Goal: Task Accomplishment & Management: Complete application form

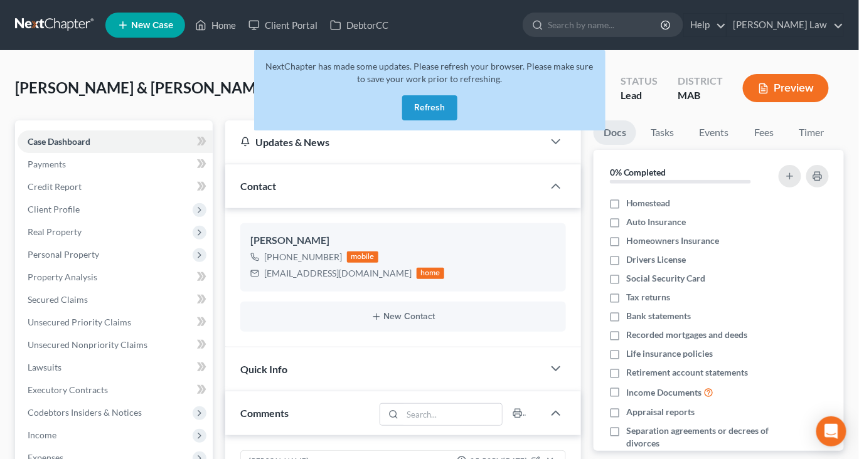
click at [445, 120] on button "Refresh" at bounding box center [429, 107] width 55 height 25
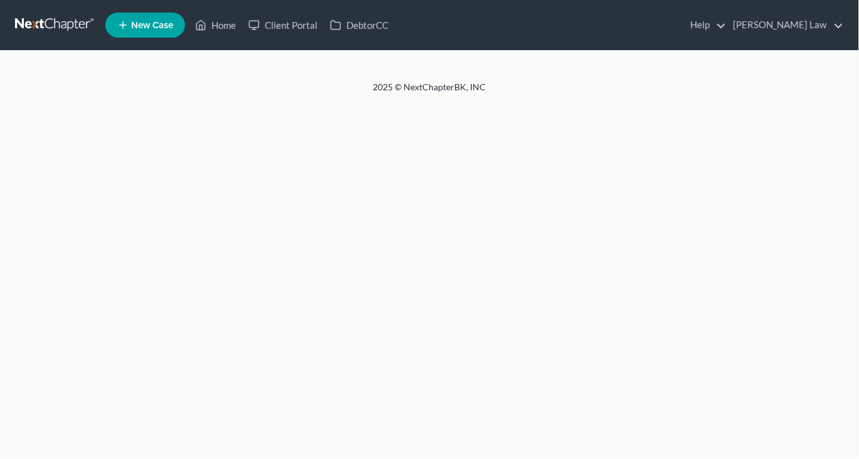
click at [433, 131] on div "Home New Case Client Portal DebtorCC [PERSON_NAME] Law [EMAIL_ADDRESS][DOMAIN_N…" at bounding box center [429, 229] width 859 height 459
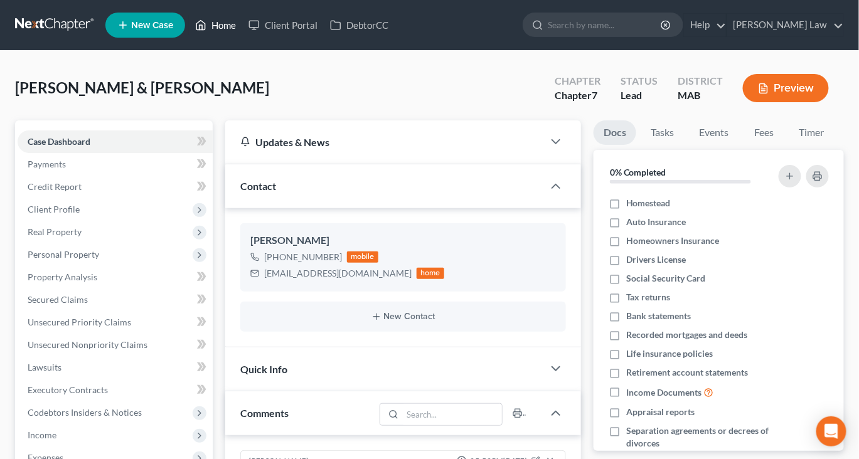
click at [242, 35] on link "Home" at bounding box center [215, 25] width 53 height 23
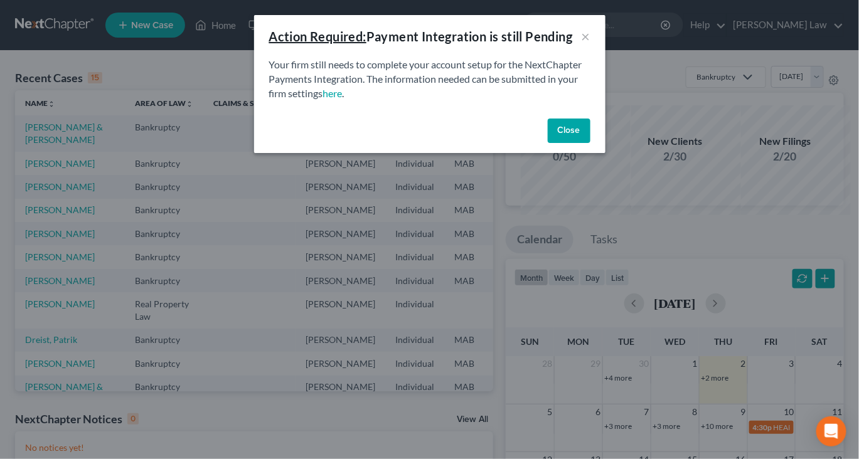
click at [590, 144] on button "Close" at bounding box center [569, 131] width 43 height 25
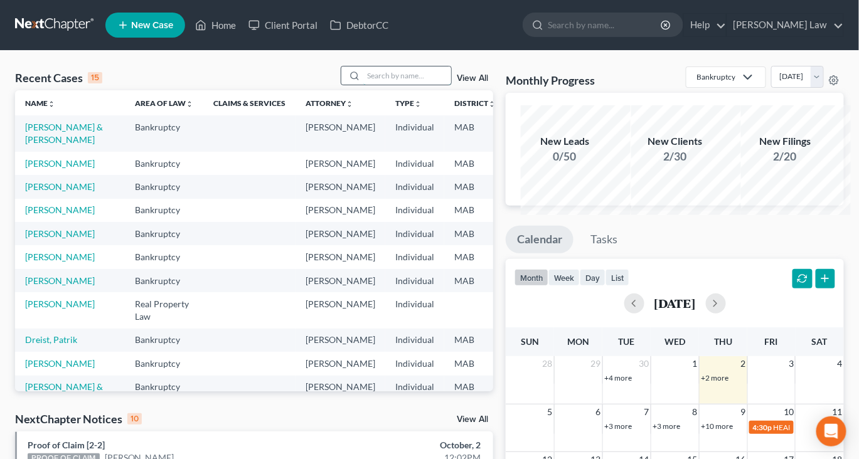
click at [363, 85] on input "search" at bounding box center [407, 75] width 88 height 18
type input "dreist"
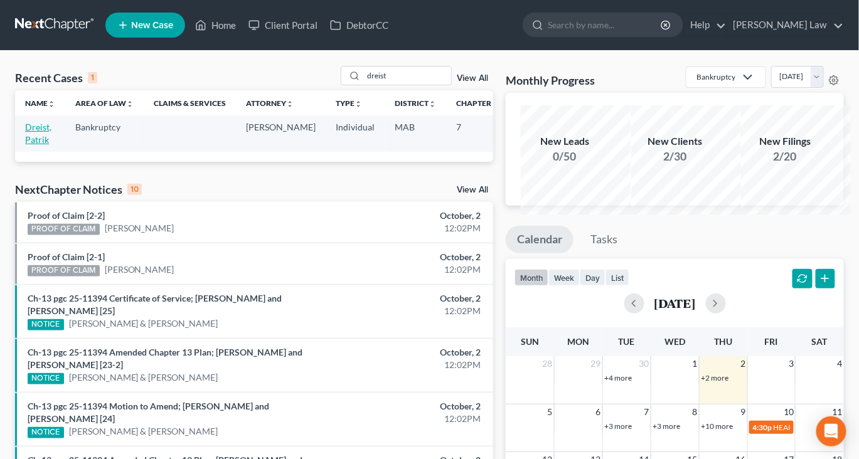
click at [44, 145] on link "Dreist, Patrik" at bounding box center [38, 133] width 26 height 23
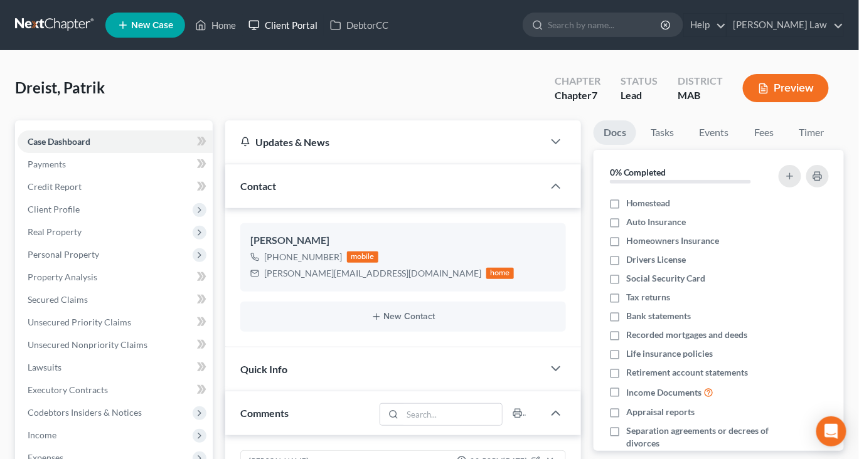
scroll to position [6, 0]
click at [80, 221] on span "Client Profile" at bounding box center [115, 209] width 195 height 23
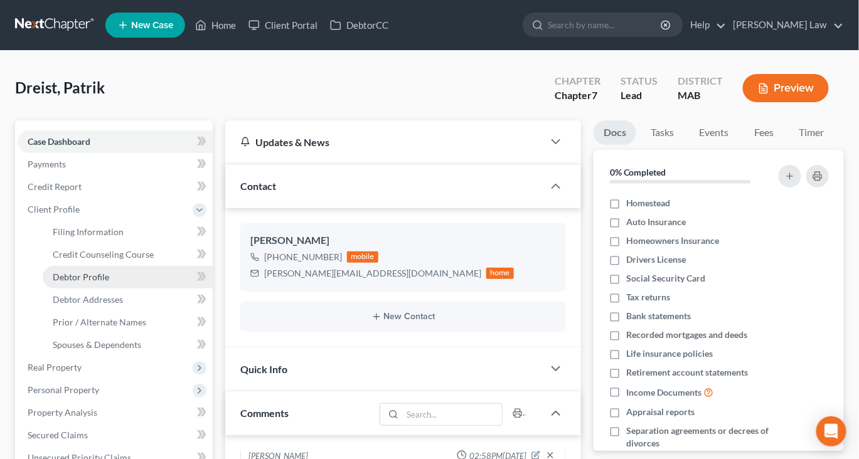
click at [101, 282] on span "Debtor Profile" at bounding box center [81, 277] width 56 height 11
select select "4"
select select "0"
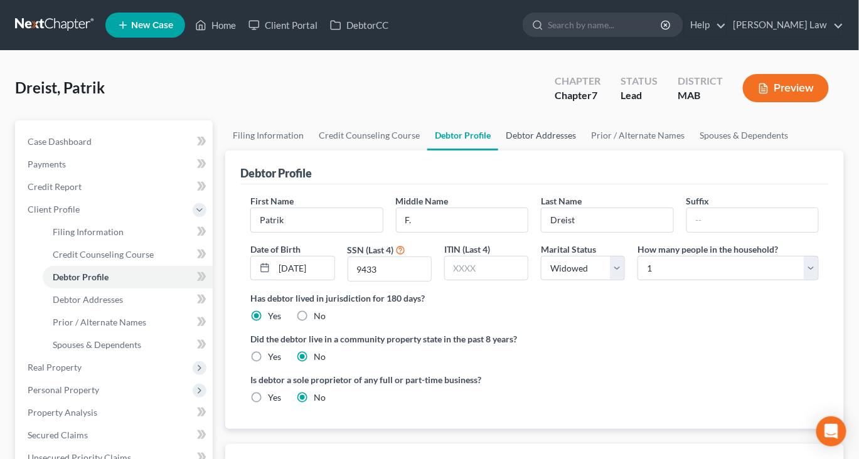
click at [583, 151] on link "Debtor Addresses" at bounding box center [540, 135] width 85 height 30
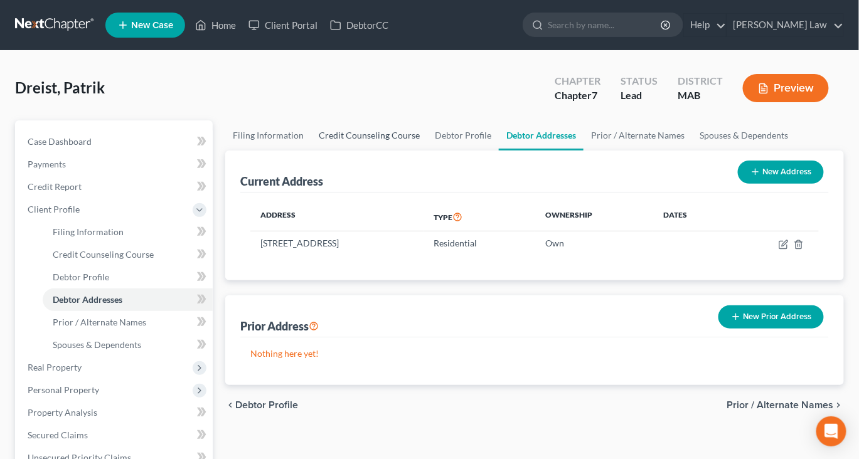
click at [386, 151] on link "Credit Counseling Course" at bounding box center [369, 135] width 116 height 30
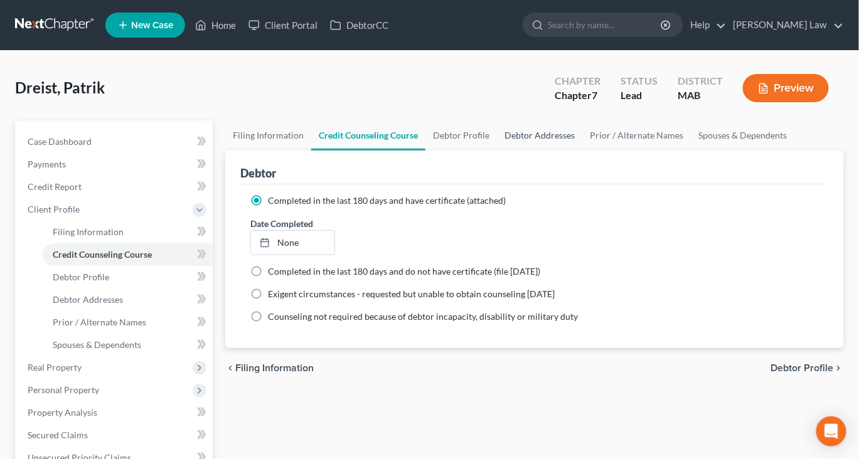
click at [582, 151] on link "Debtor Addresses" at bounding box center [539, 135] width 85 height 30
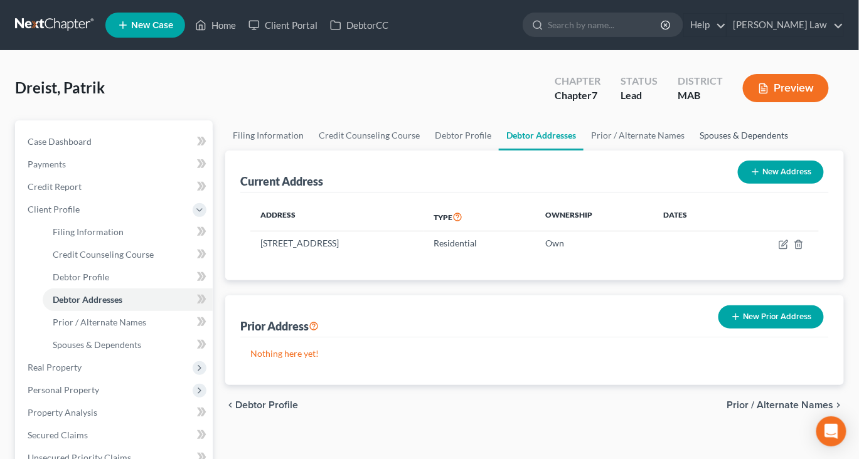
click at [692, 151] on link "Spouses & Dependents" at bounding box center [744, 135] width 104 height 30
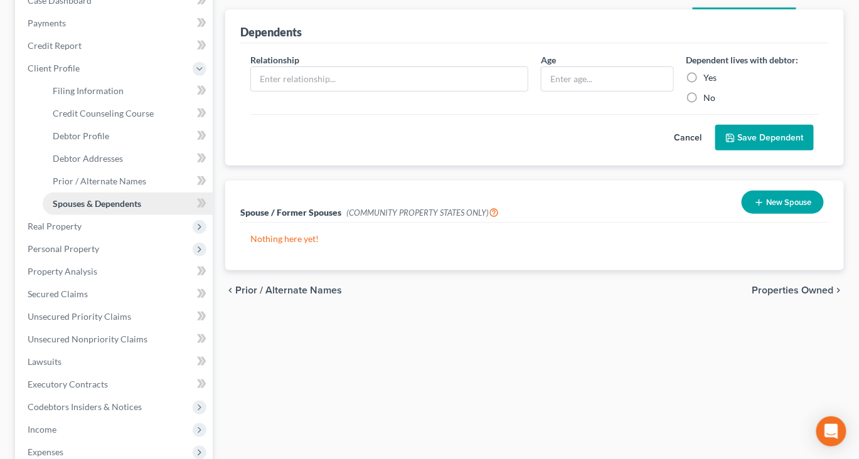
scroll to position [158, 0]
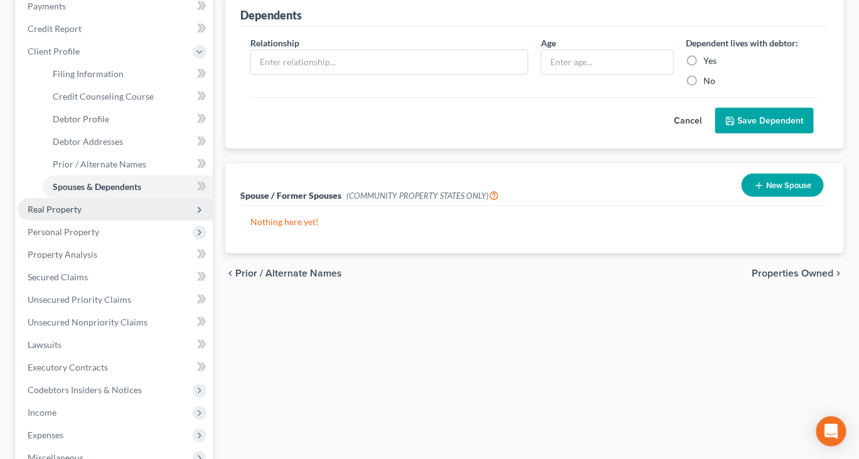
click at [66, 215] on span "Real Property" at bounding box center [55, 209] width 54 height 11
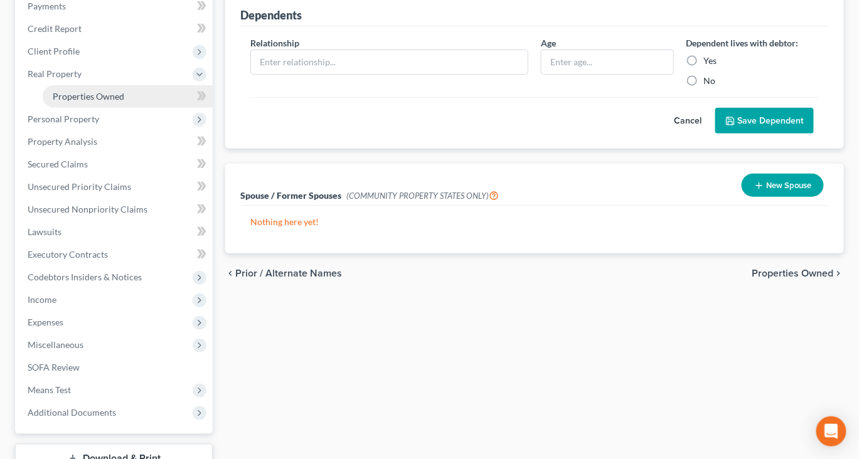
click at [110, 102] on span "Properties Owned" at bounding box center [89, 96] width 72 height 11
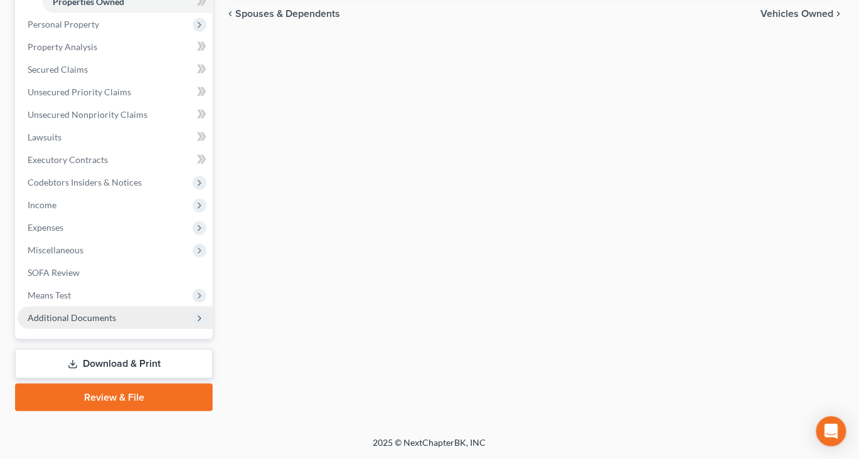
click at [108, 312] on span "Additional Documents" at bounding box center [72, 317] width 88 height 11
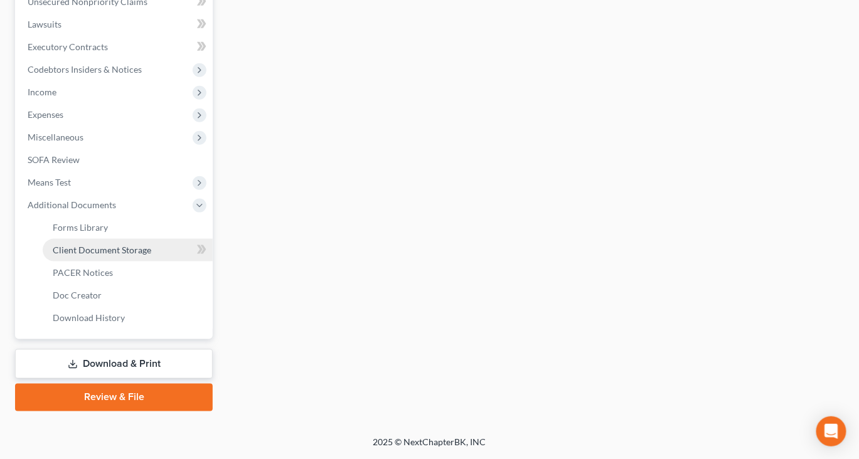
click at [151, 255] on span "Client Document Storage" at bounding box center [102, 250] width 98 height 11
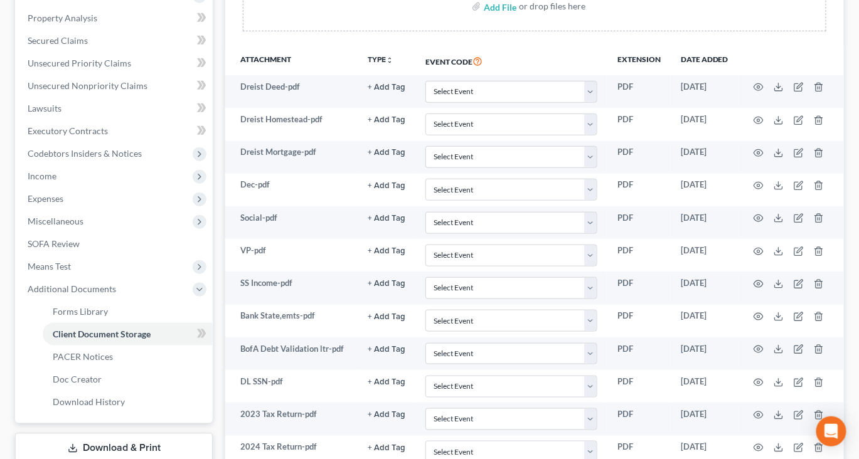
scroll to position [260, 0]
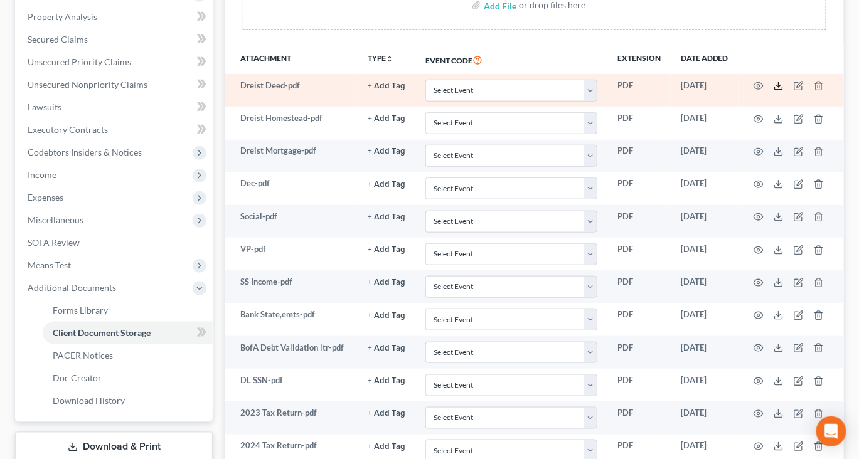
click at [784, 91] on icon at bounding box center [778, 86] width 10 height 10
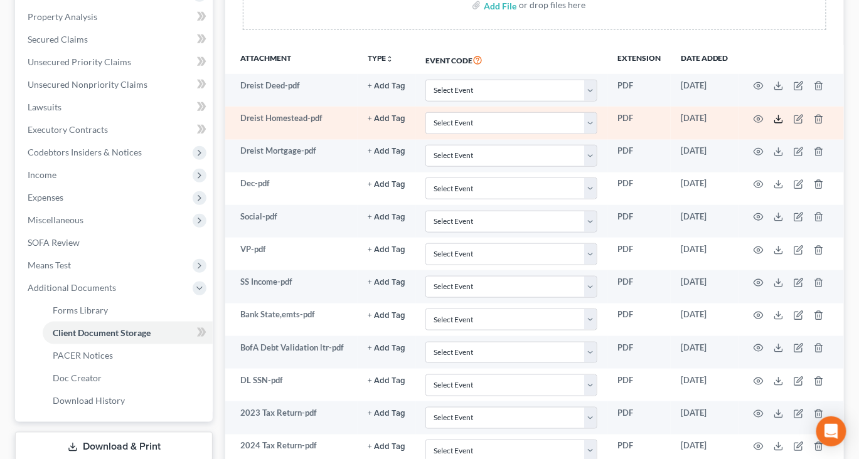
click at [784, 124] on icon at bounding box center [778, 119] width 10 height 10
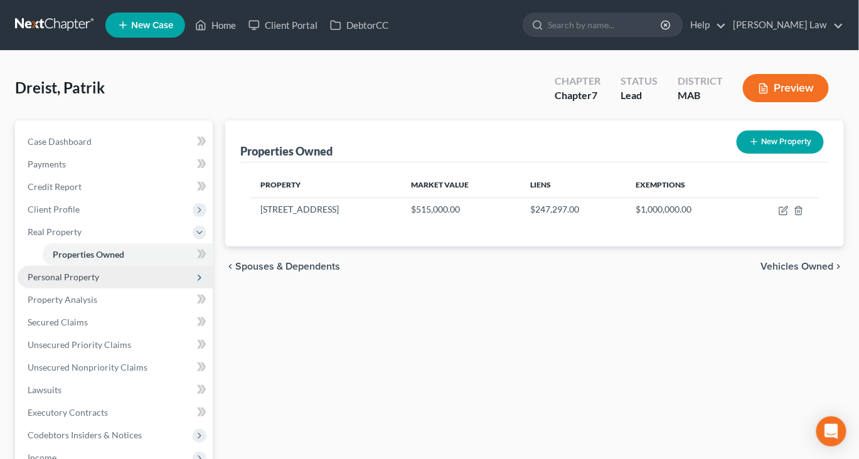
click at [93, 282] on span "Personal Property" at bounding box center [64, 277] width 72 height 11
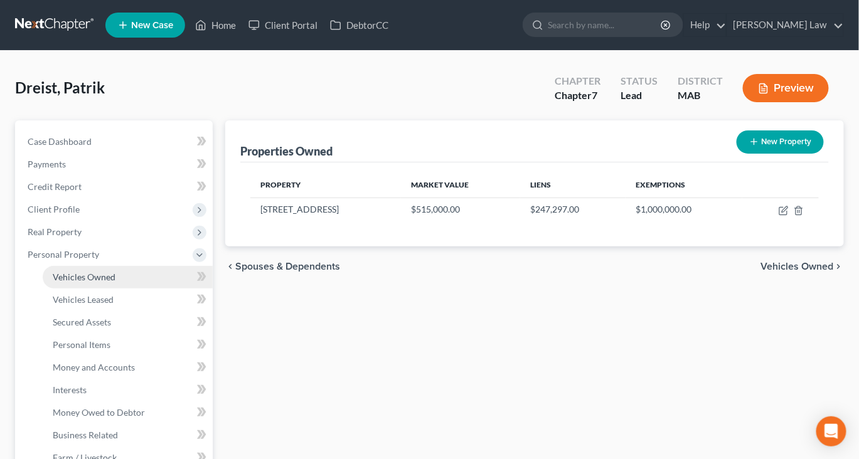
click at [97, 282] on span "Vehicles Owned" at bounding box center [84, 277] width 63 height 11
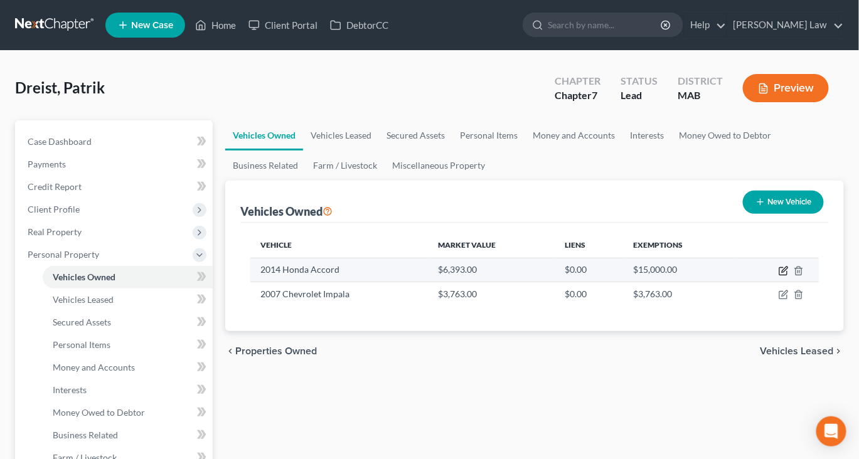
click at [779, 275] on icon "button" at bounding box center [783, 272] width 8 height 8
select select "0"
select select "12"
select select "0"
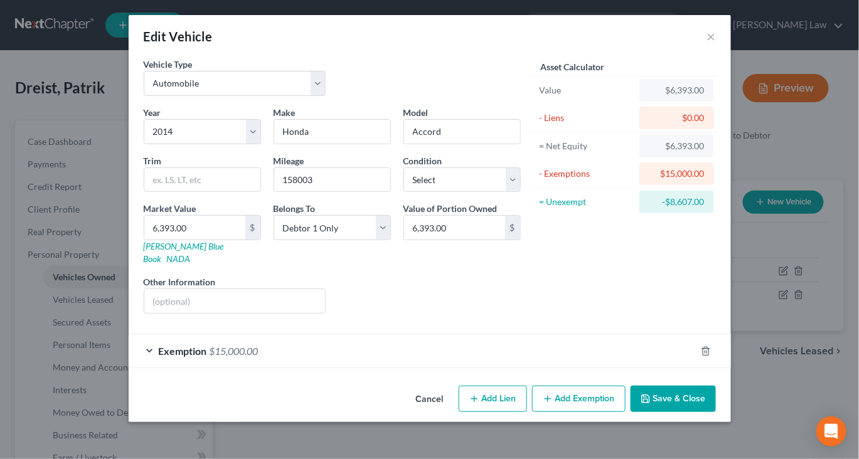
scroll to position [66, 0]
click at [715, 412] on button "Save & Close" at bounding box center [672, 399] width 85 height 26
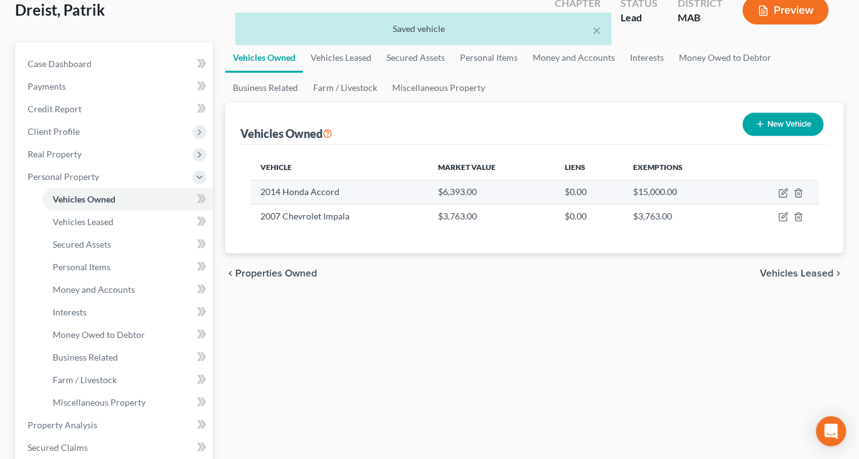
scroll to position [78, 0]
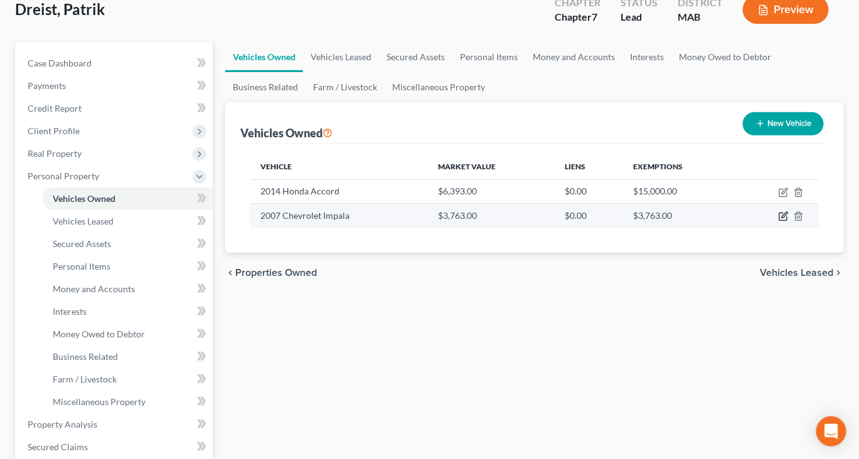
click at [779, 221] on icon "button" at bounding box center [783, 217] width 8 height 8
select select "0"
select select "19"
select select "0"
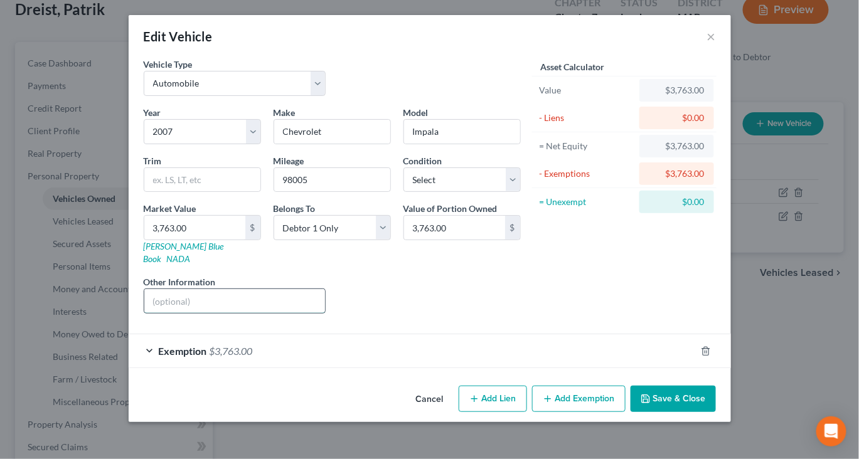
click at [176, 313] on input "text" at bounding box center [234, 301] width 181 height 24
type input "off the road"
click at [716, 412] on button "Save & Close" at bounding box center [672, 399] width 85 height 26
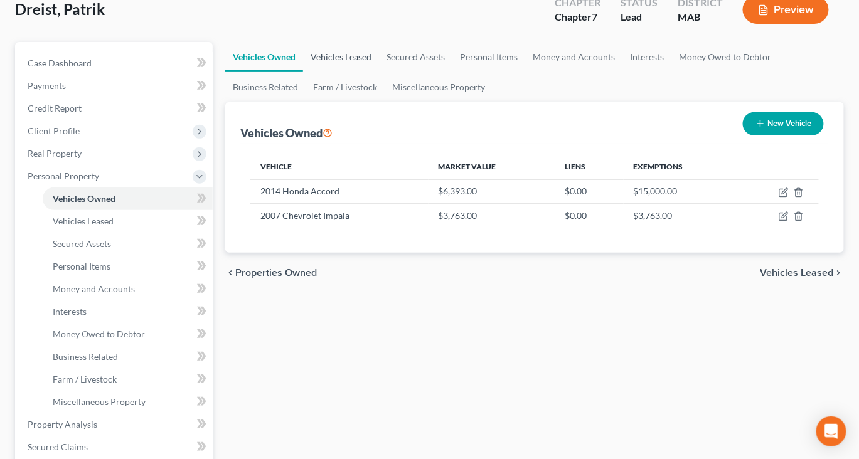
click at [363, 72] on link "Vehicles Leased" at bounding box center [341, 57] width 76 height 30
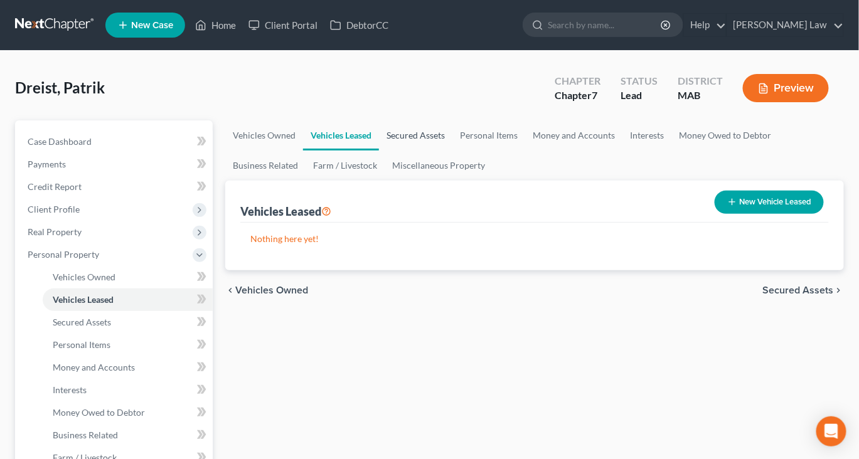
click at [452, 151] on link "Secured Assets" at bounding box center [415, 135] width 73 height 30
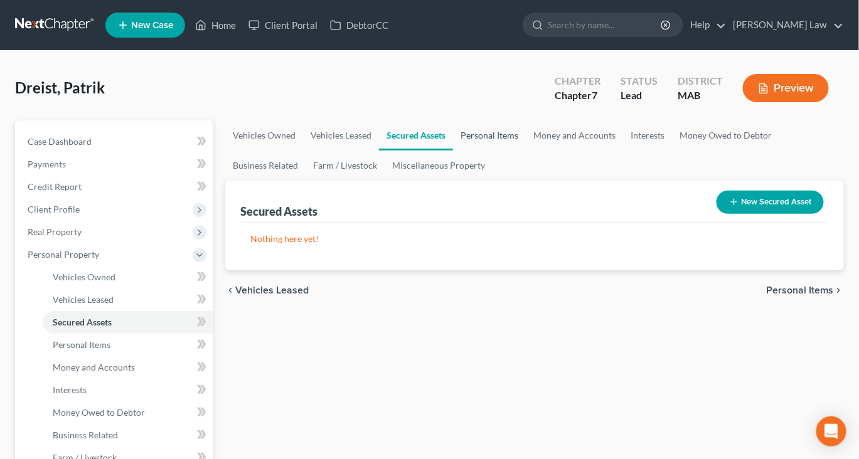
click at [526, 151] on link "Personal Items" at bounding box center [489, 135] width 73 height 30
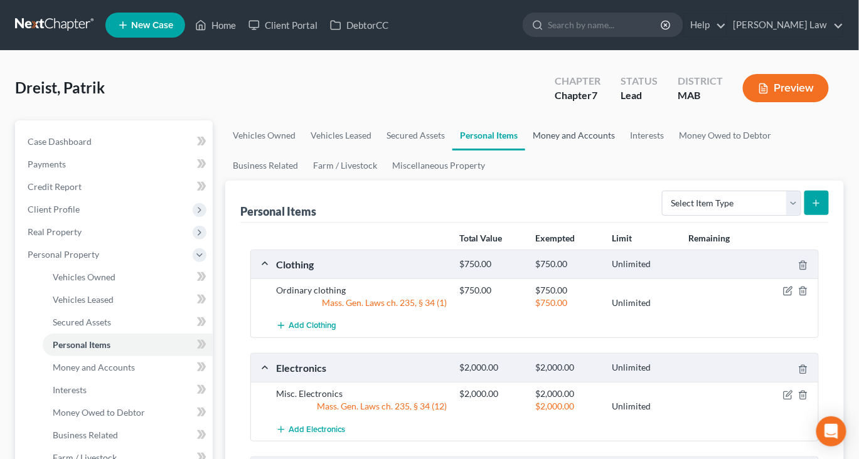
click at [622, 151] on link "Money and Accounts" at bounding box center [573, 135] width 97 height 30
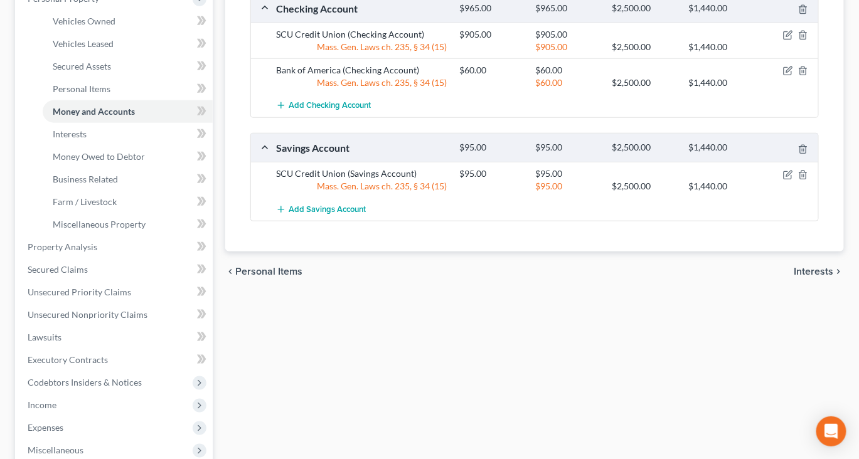
scroll to position [255, 0]
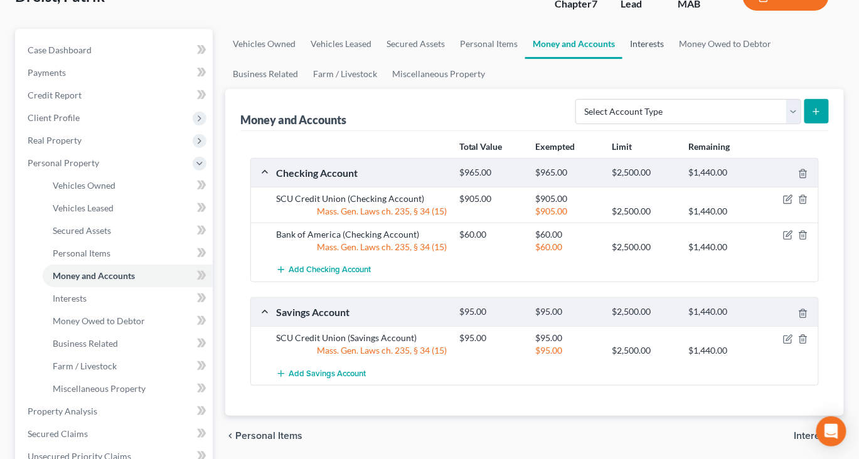
click at [671, 59] on link "Interests" at bounding box center [646, 44] width 49 height 30
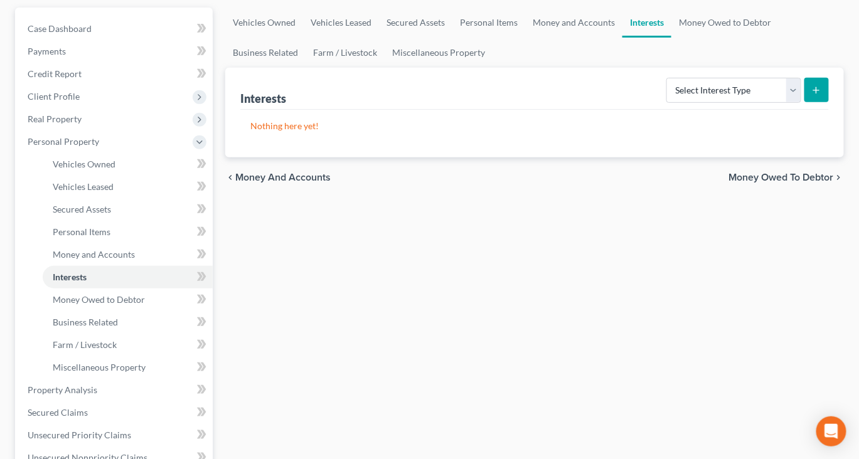
scroll to position [105, 0]
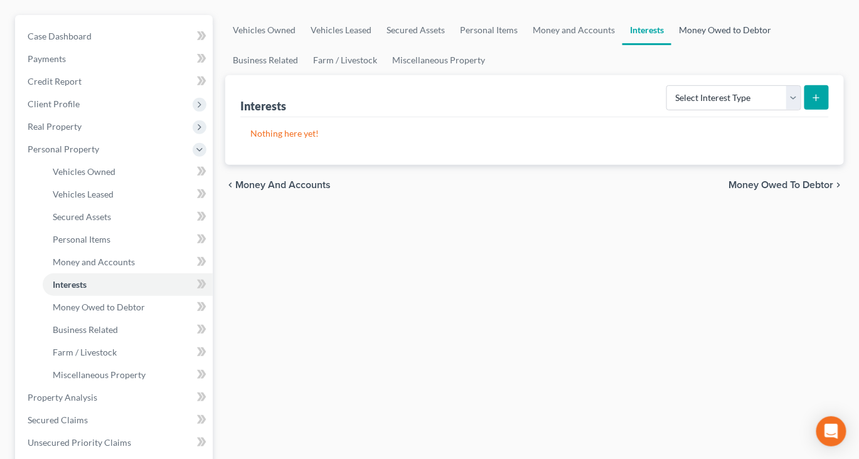
click at [671, 45] on link "Money Owed to Debtor" at bounding box center [724, 30] width 107 height 30
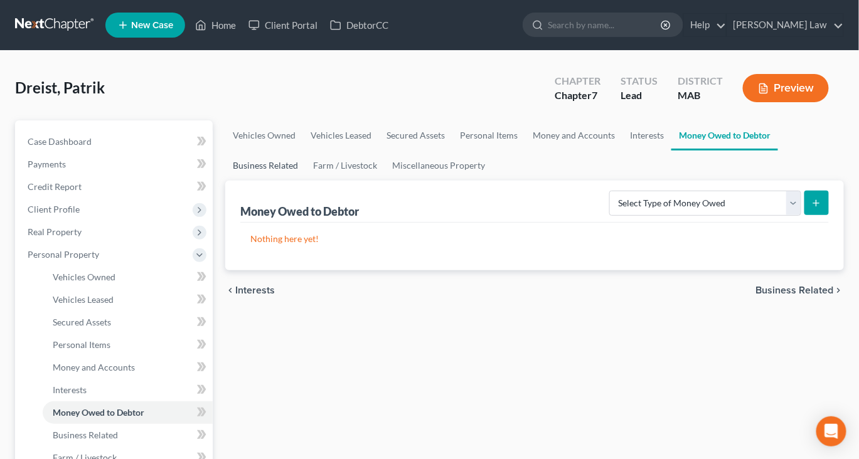
click at [306, 181] on link "Business Related" at bounding box center [265, 166] width 80 height 30
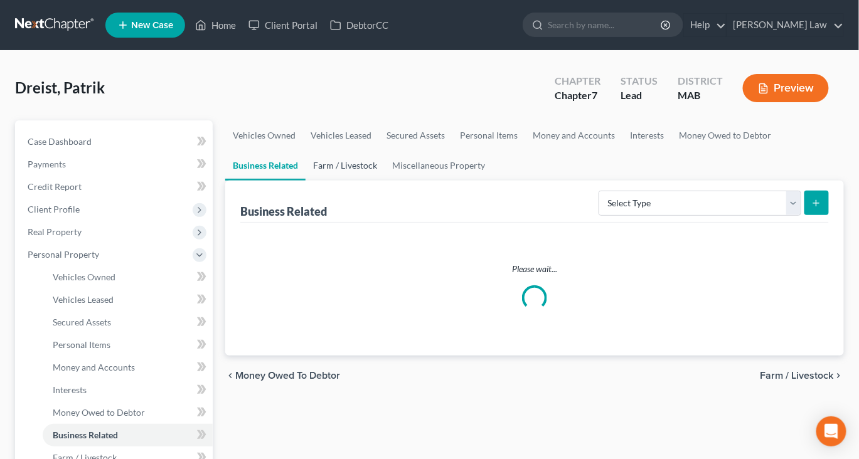
click at [385, 181] on link "Farm / Livestock" at bounding box center [345, 166] width 79 height 30
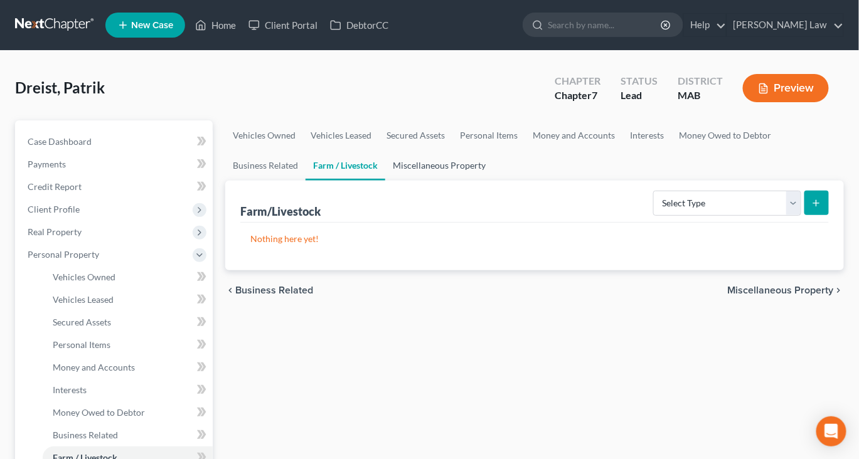
click at [493, 181] on link "Miscellaneous Property" at bounding box center [439, 166] width 108 height 30
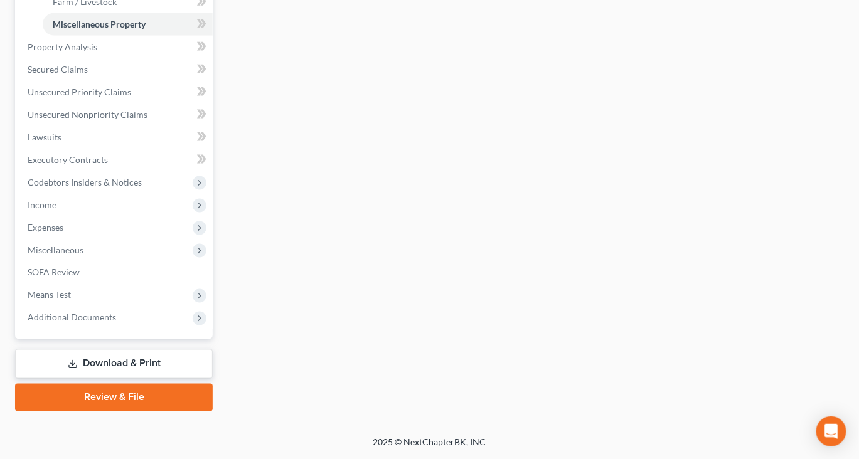
scroll to position [549, 0]
click at [72, 75] on span "Secured Claims" at bounding box center [58, 69] width 60 height 11
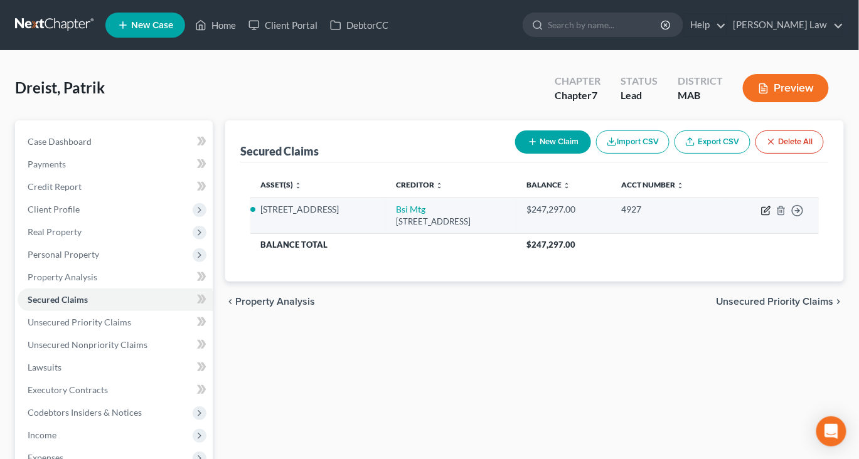
click at [761, 216] on icon "button" at bounding box center [766, 211] width 10 height 10
select select "39"
select select "2"
select select "0"
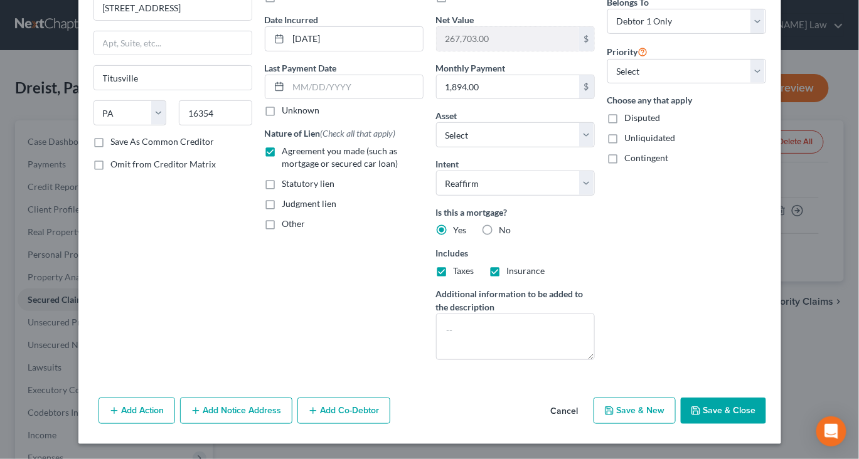
scroll to position [221, 0]
click at [766, 424] on button "Save & Close" at bounding box center [723, 411] width 85 height 26
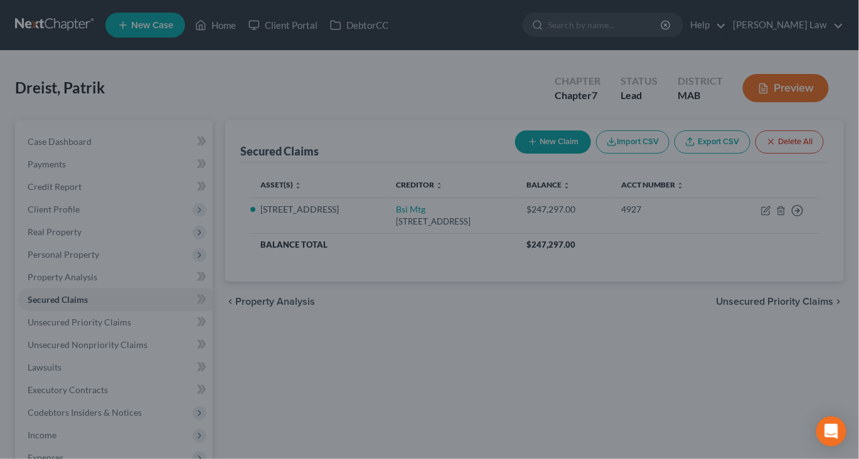
select select "4"
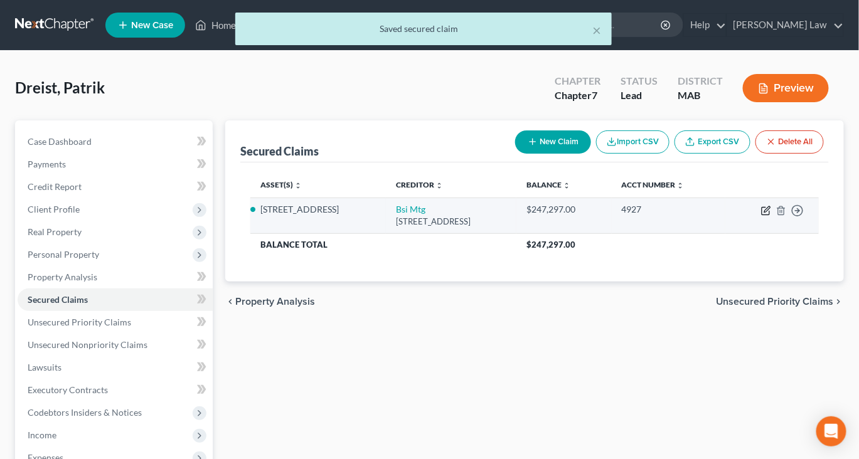
click at [761, 216] on icon "button" at bounding box center [766, 211] width 10 height 10
select select "39"
select select "4"
select select "2"
select select "0"
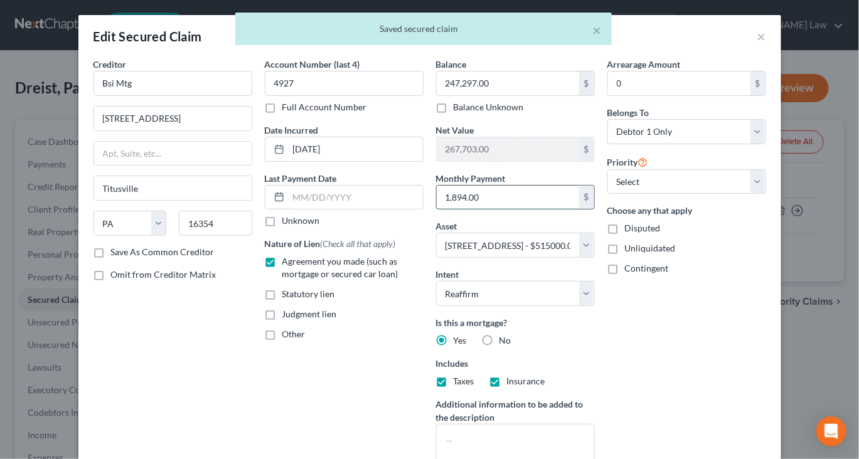
click at [555, 210] on input "1,894.00" at bounding box center [508, 198] width 142 height 24
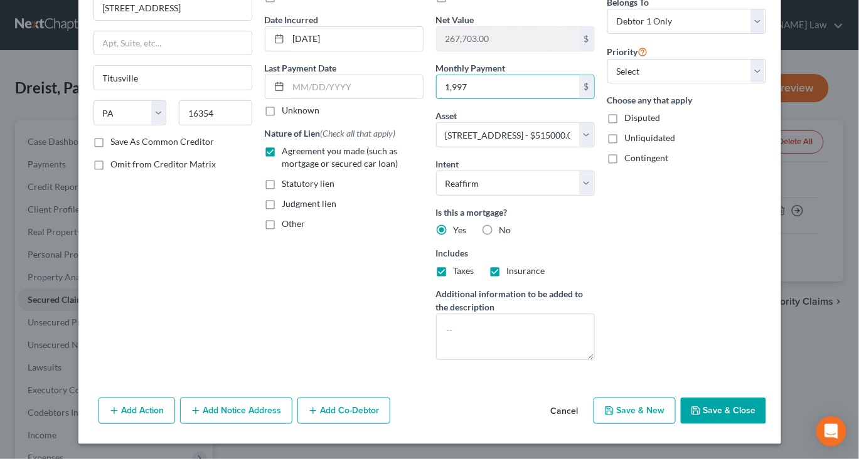
scroll to position [248, 0]
type input "1,997"
click at [766, 408] on button "Save & Close" at bounding box center [723, 411] width 85 height 26
select select
type input "1,997.00"
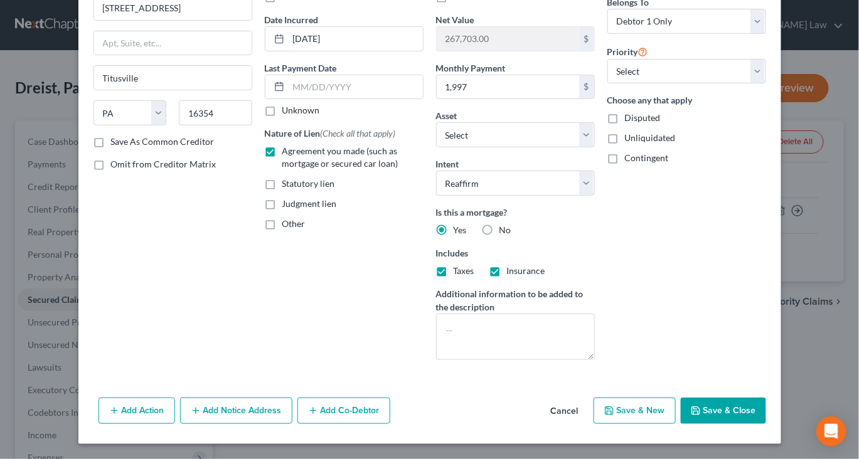
select select "4"
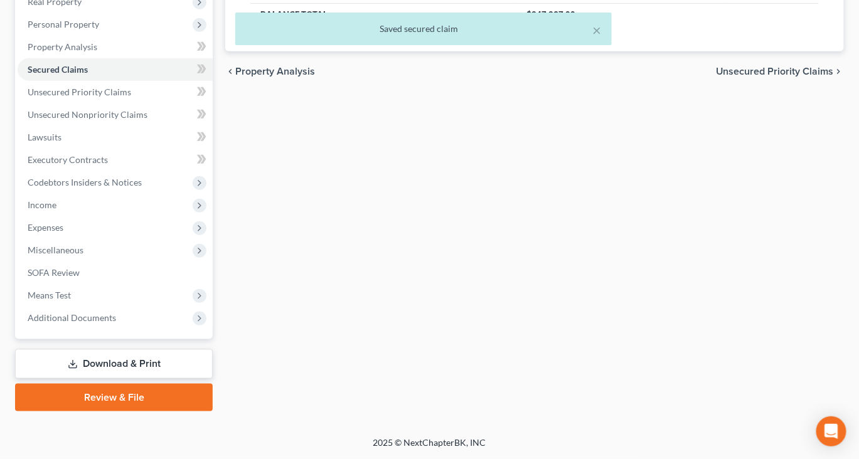
scroll to position [281, 0]
click at [77, 97] on span "Unsecured Priority Claims" at bounding box center [80, 92] width 104 height 11
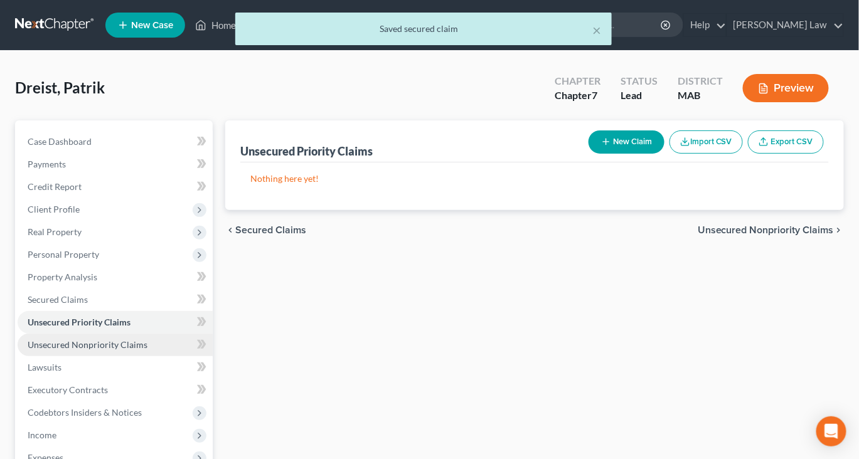
click at [127, 350] on span "Unsecured Nonpriority Claims" at bounding box center [88, 344] width 120 height 11
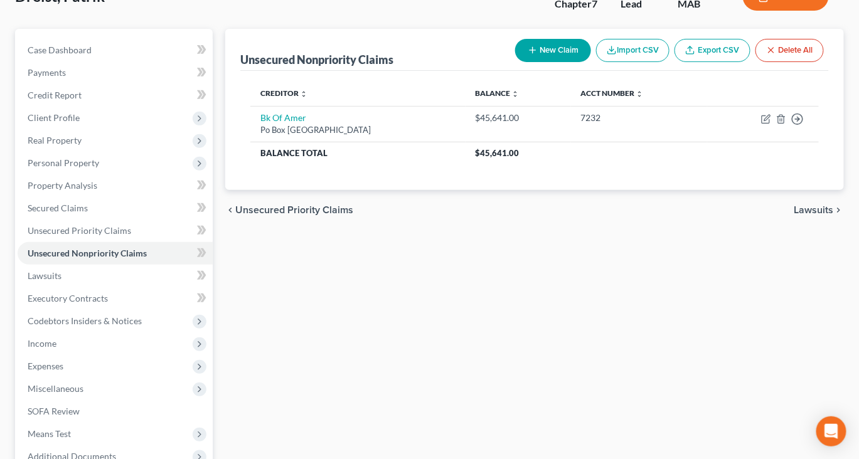
scroll to position [115, 0]
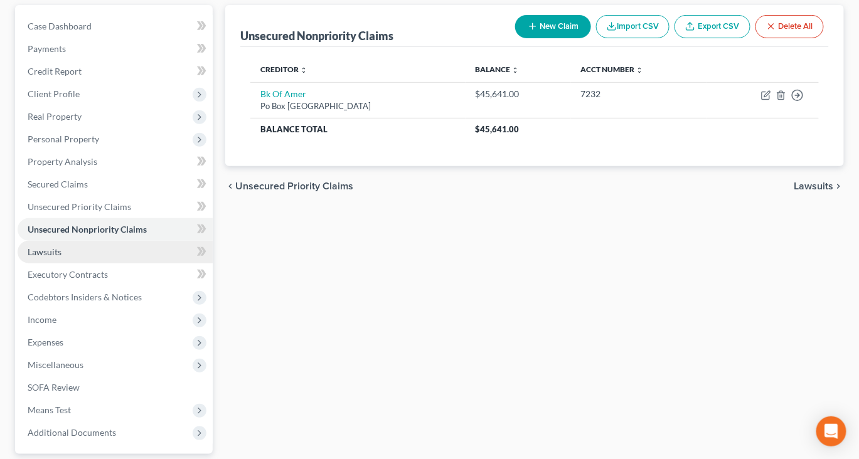
click at [61, 257] on span "Lawsuits" at bounding box center [45, 252] width 34 height 11
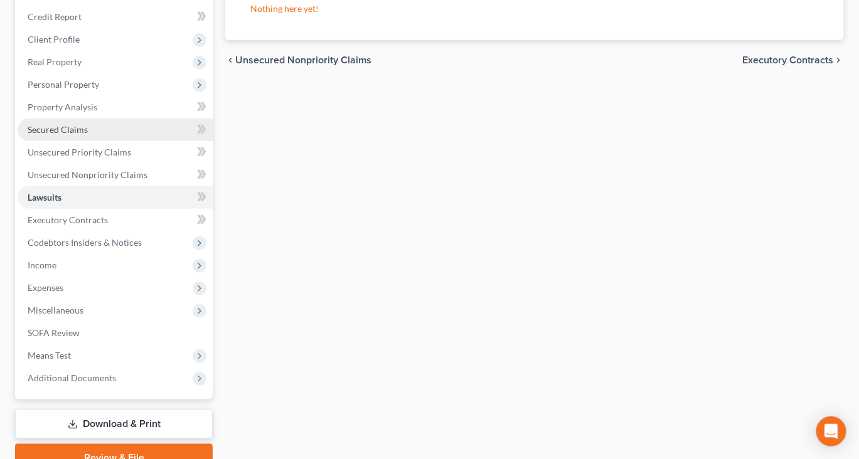
scroll to position [177, 0]
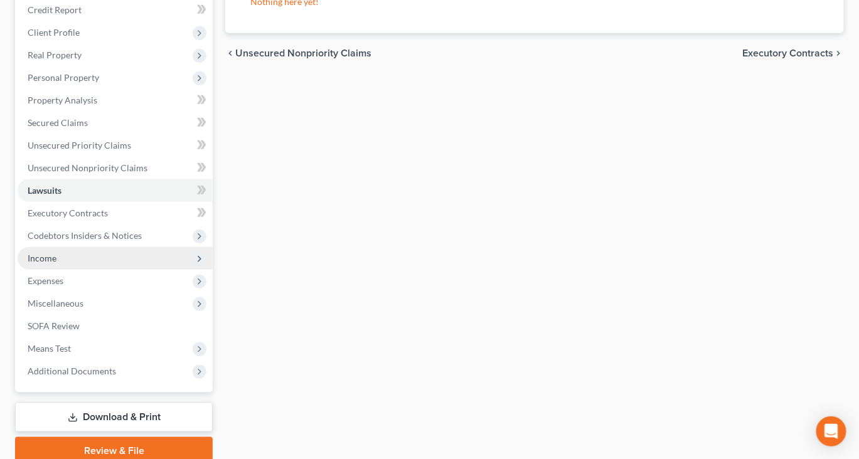
click at [56, 263] on span "Income" at bounding box center [42, 258] width 29 height 11
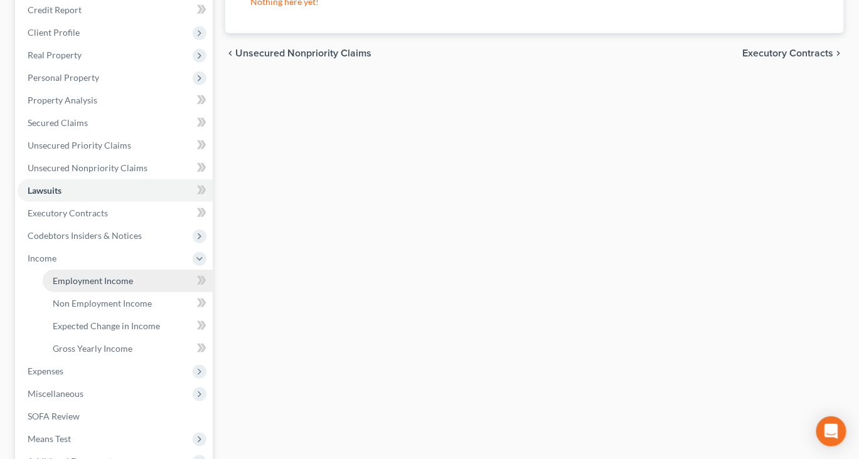
click at [101, 286] on span "Employment Income" at bounding box center [93, 280] width 80 height 11
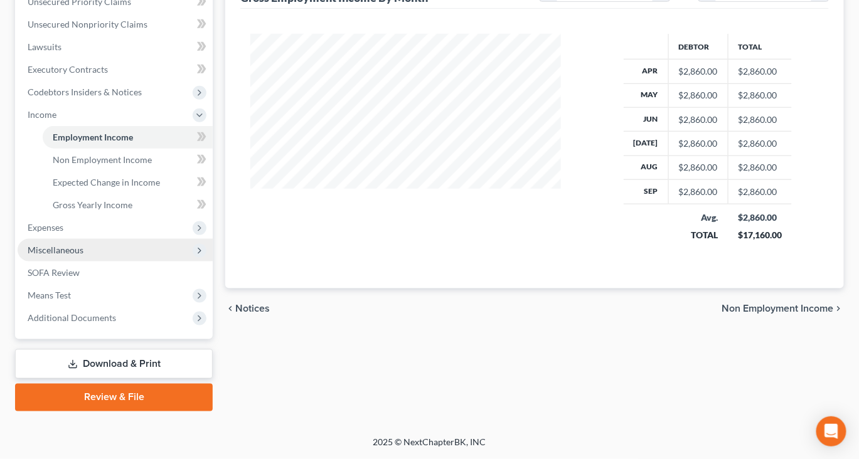
scroll to position [494, 0]
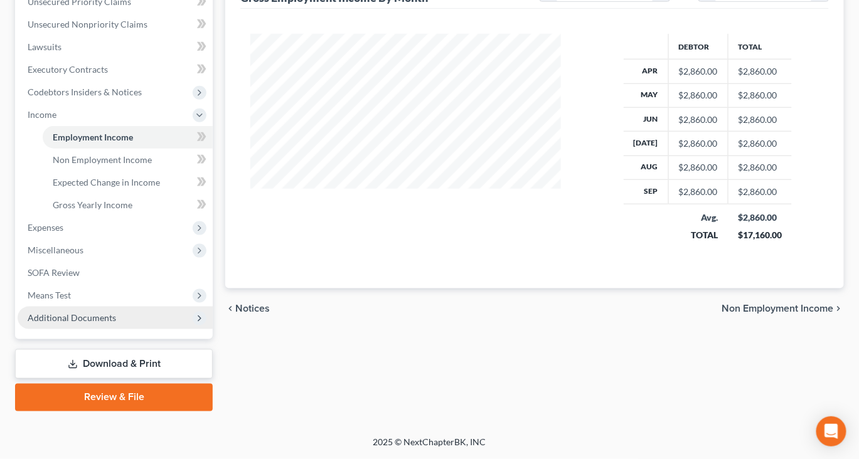
click at [115, 312] on span "Additional Documents" at bounding box center [72, 317] width 88 height 11
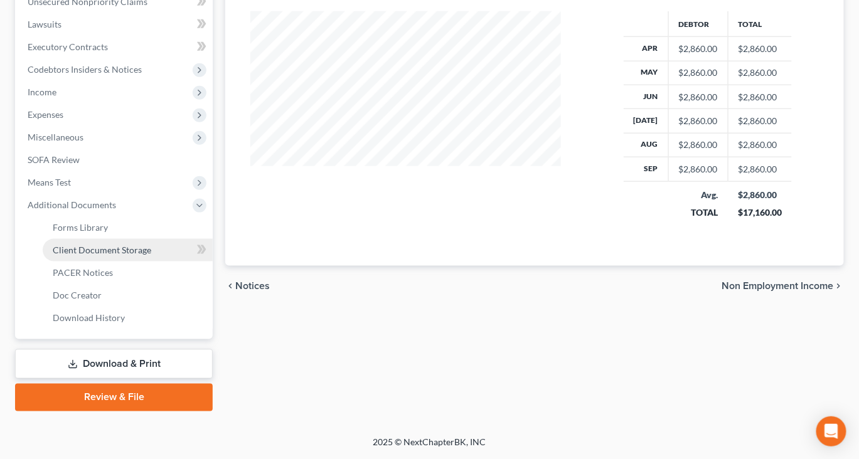
click at [151, 245] on span "Client Document Storage" at bounding box center [102, 250] width 98 height 11
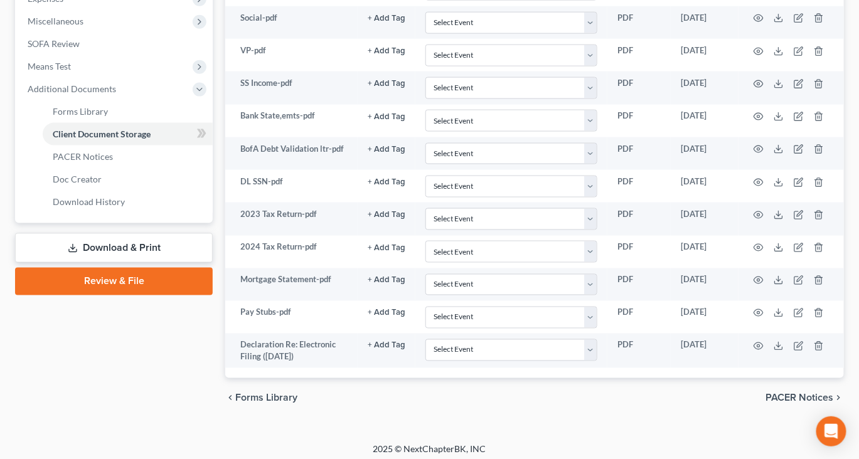
scroll to position [470, 0]
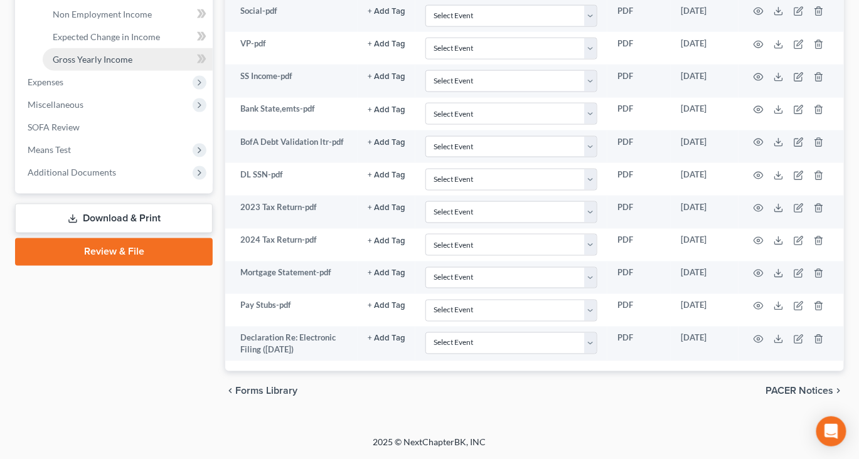
click at [122, 65] on span "Gross Yearly Income" at bounding box center [93, 59] width 80 height 11
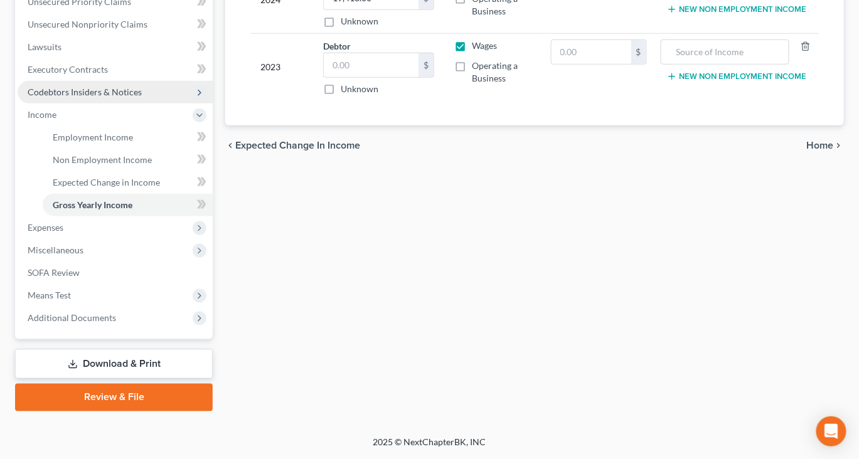
scroll to position [512, 0]
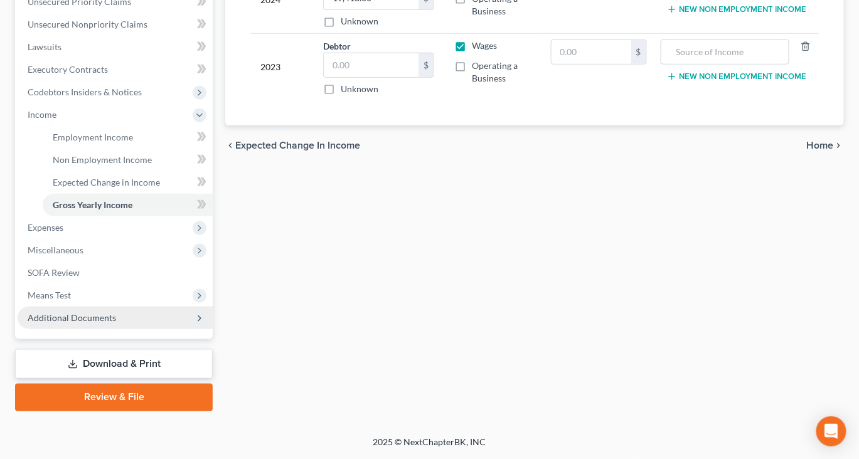
click at [107, 312] on span "Additional Documents" at bounding box center [72, 317] width 88 height 11
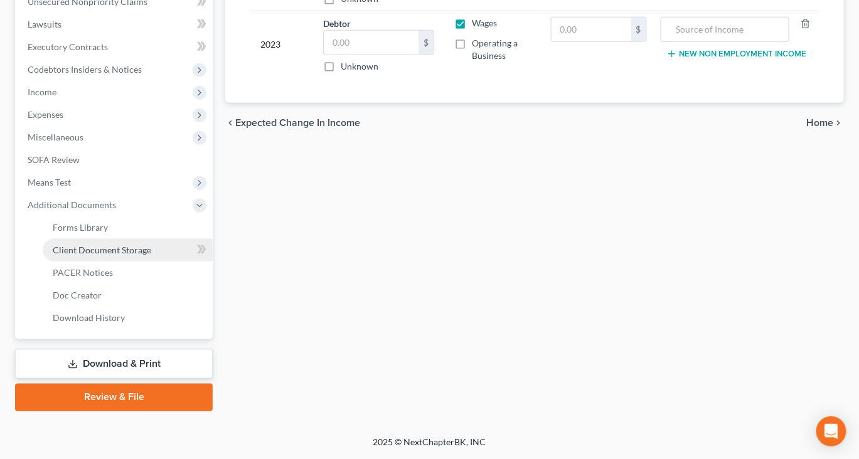
click at [151, 245] on span "Client Document Storage" at bounding box center [102, 250] width 98 height 11
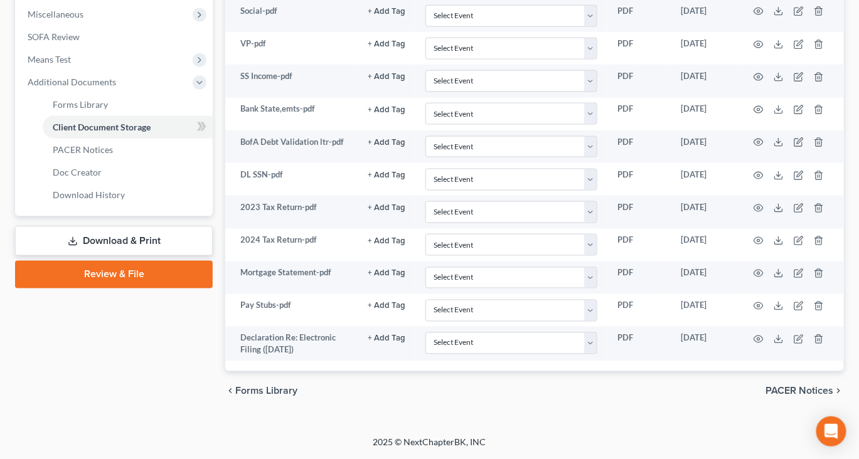
scroll to position [690, 0]
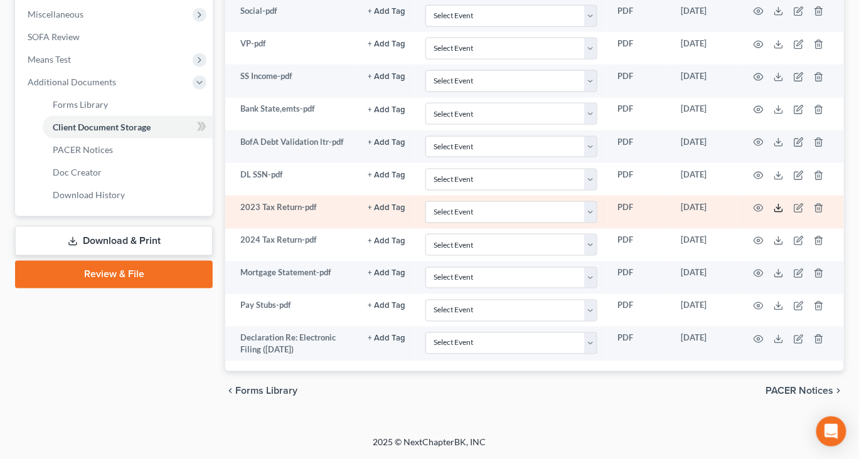
click at [784, 203] on icon at bounding box center [778, 208] width 10 height 10
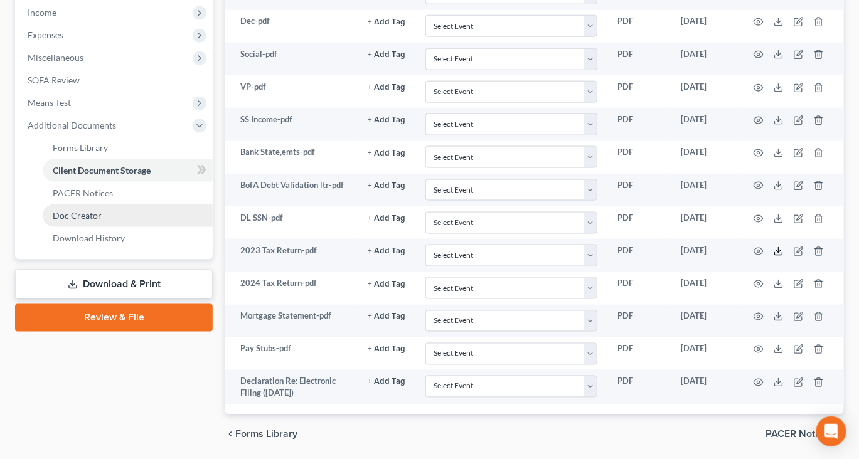
scroll to position [417, 0]
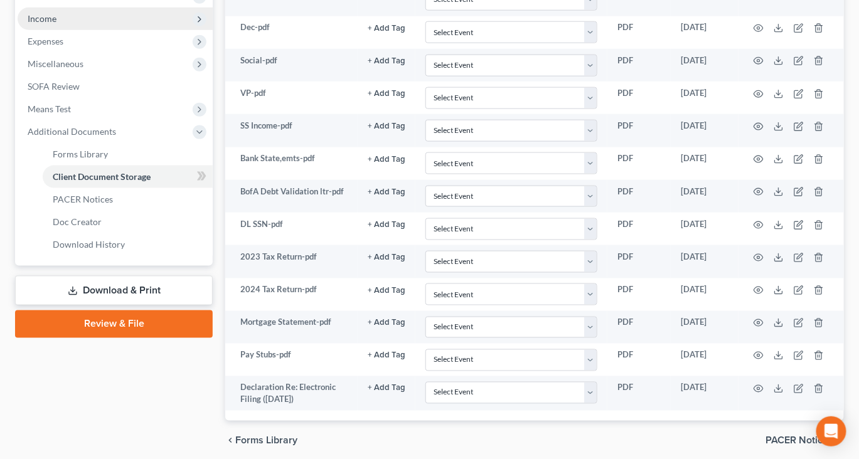
click at [77, 30] on span "Income" at bounding box center [115, 19] width 195 height 23
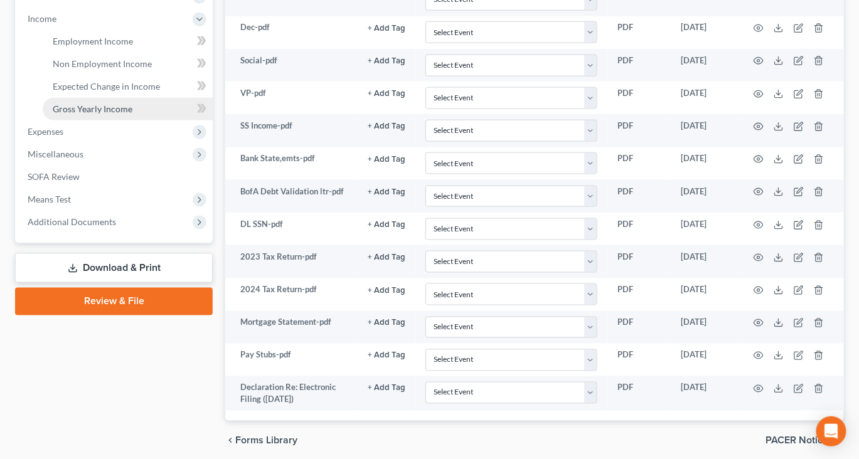
click at [115, 114] on span "Gross Yearly Income" at bounding box center [93, 109] width 80 height 11
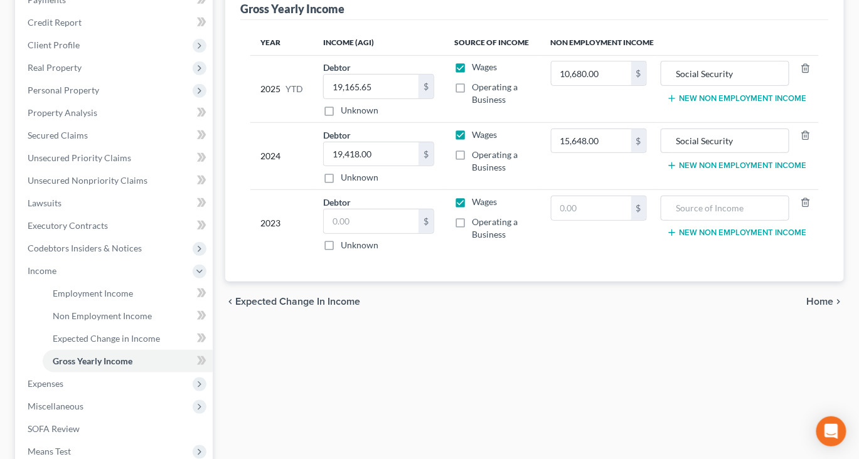
scroll to position [165, 0]
click at [597, 220] on input "text" at bounding box center [591, 208] width 80 height 24
type input "13,201"
click at [726, 220] on input "text" at bounding box center [724, 208] width 115 height 24
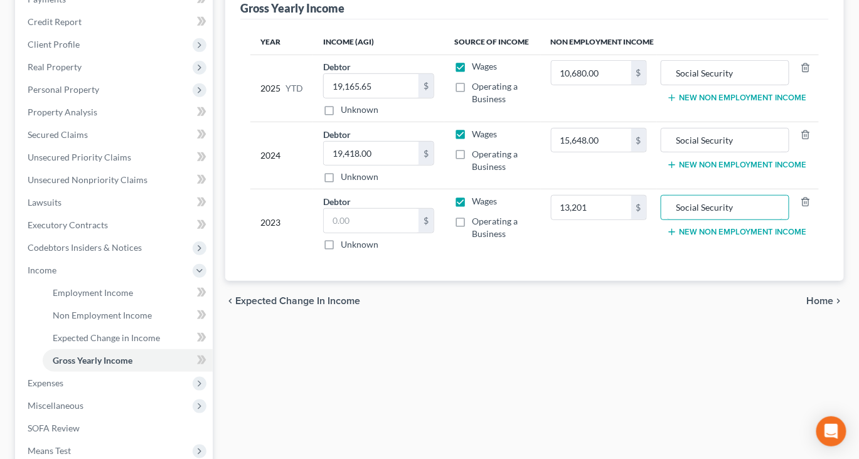
type input "Social Security"
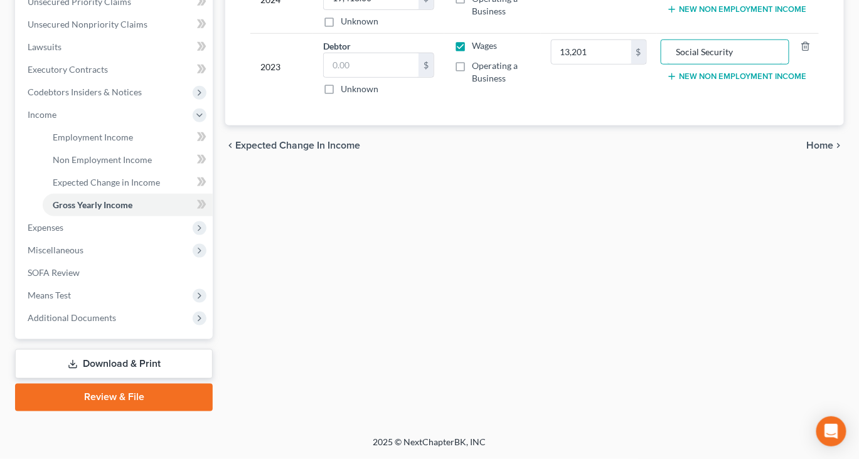
scroll to position [512, 0]
click at [112, 307] on span "Additional Documents" at bounding box center [115, 318] width 195 height 23
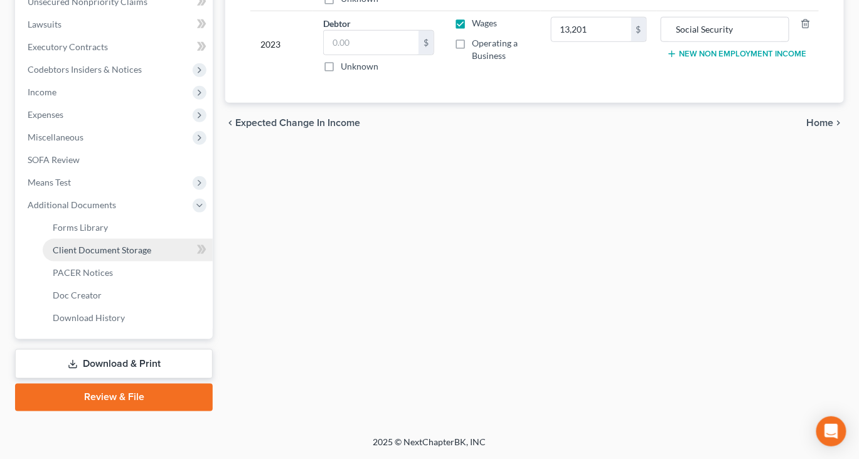
click at [145, 245] on span "Client Document Storage" at bounding box center [102, 250] width 98 height 11
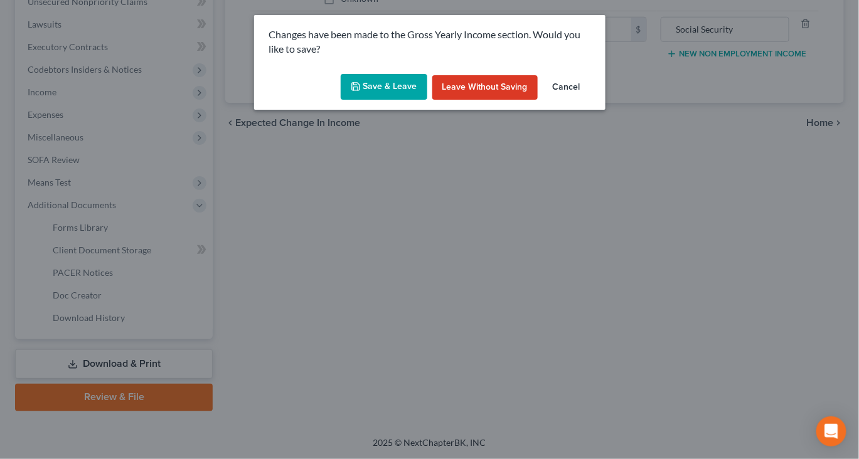
click at [381, 100] on button "Save & Leave" at bounding box center [384, 87] width 87 height 26
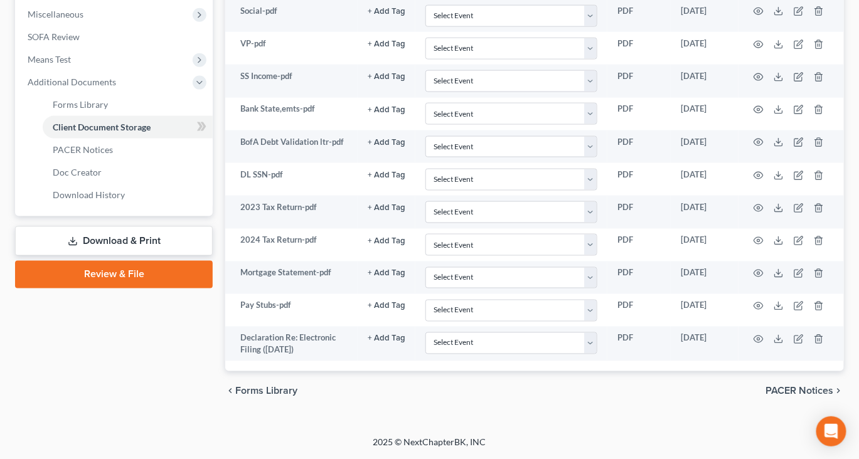
scroll to position [603, 0]
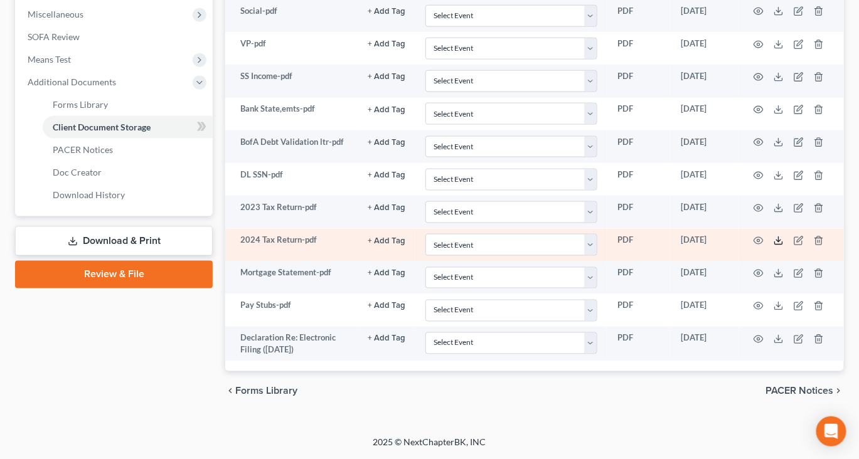
click at [784, 246] on icon at bounding box center [778, 241] width 10 height 10
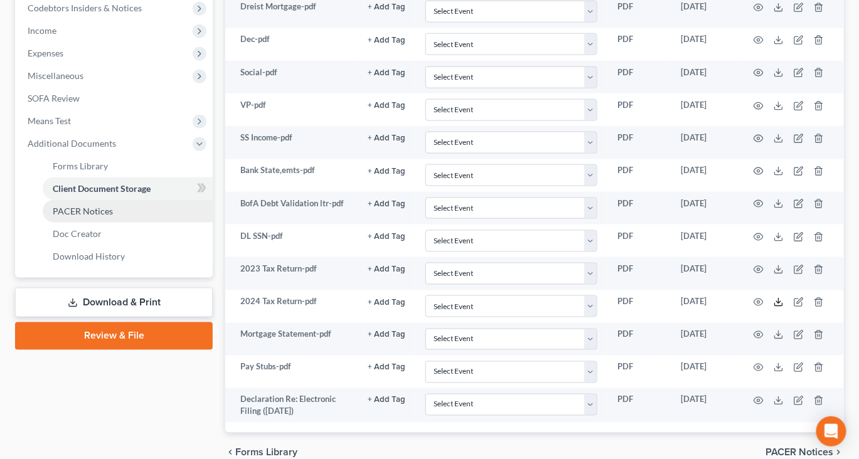
scroll to position [404, 0]
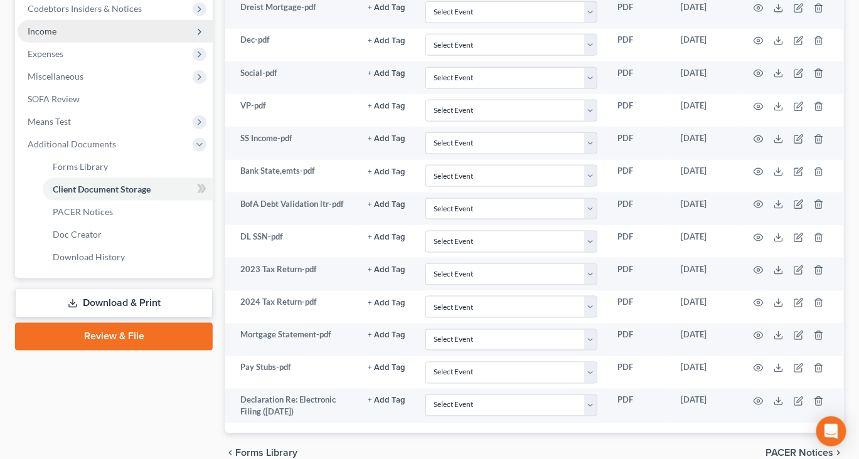
click at [80, 43] on span "Income" at bounding box center [115, 31] width 195 height 23
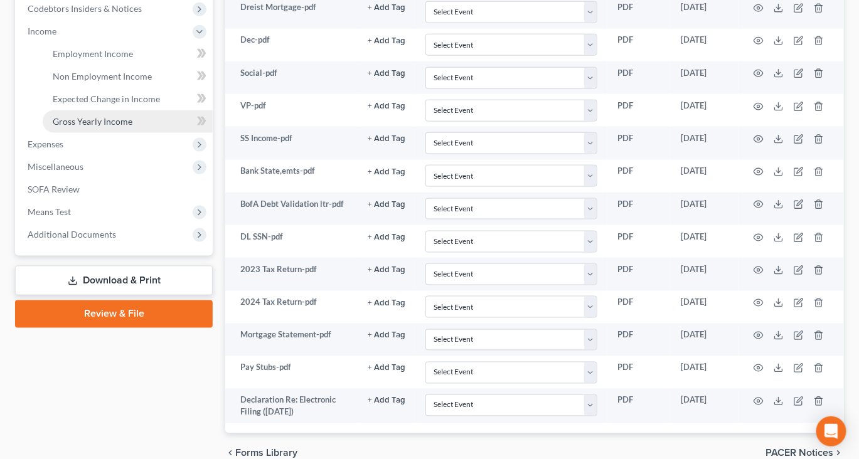
click at [106, 127] on span "Gross Yearly Income" at bounding box center [93, 121] width 80 height 11
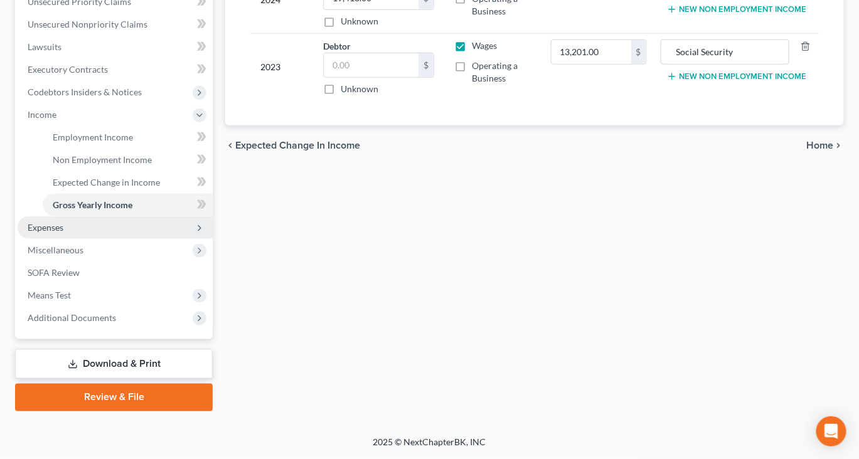
scroll to position [512, 0]
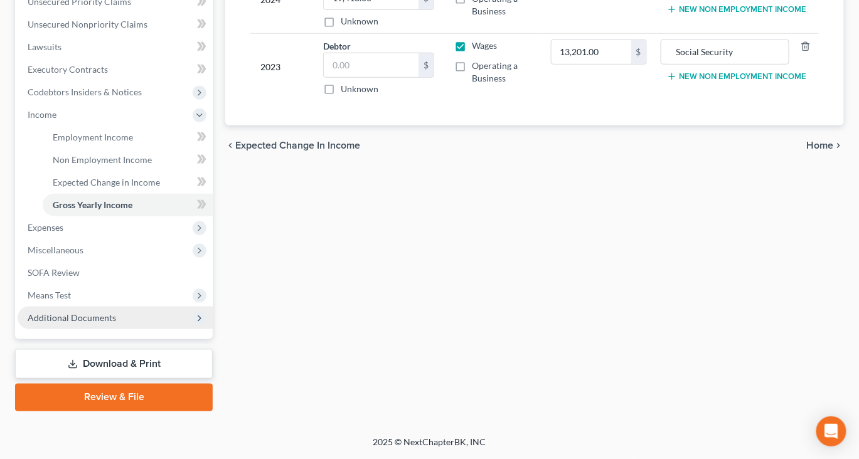
click at [111, 312] on span "Additional Documents" at bounding box center [72, 317] width 88 height 11
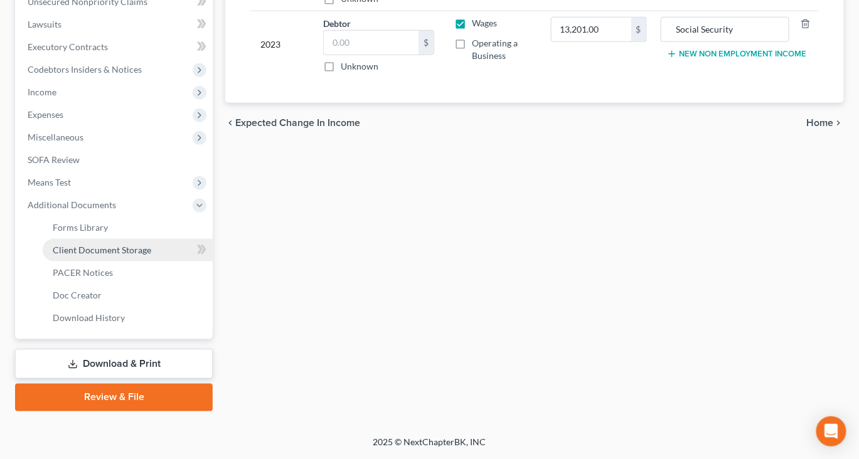
click at [151, 245] on span "Client Document Storage" at bounding box center [102, 250] width 98 height 11
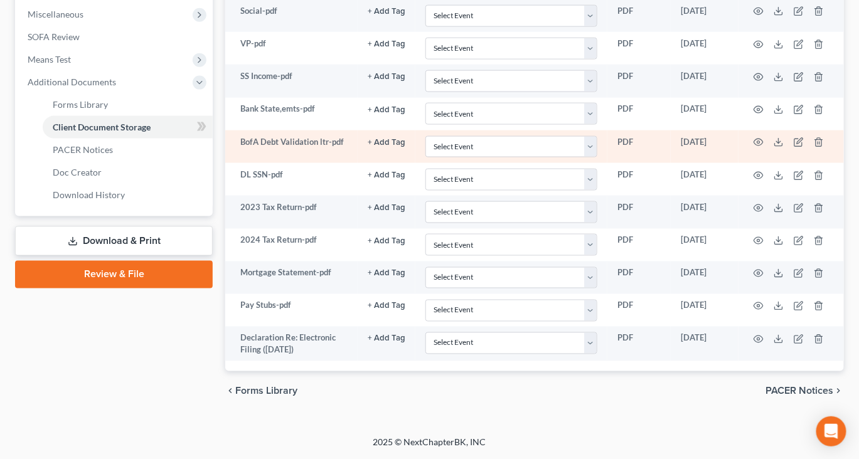
scroll to position [755, 0]
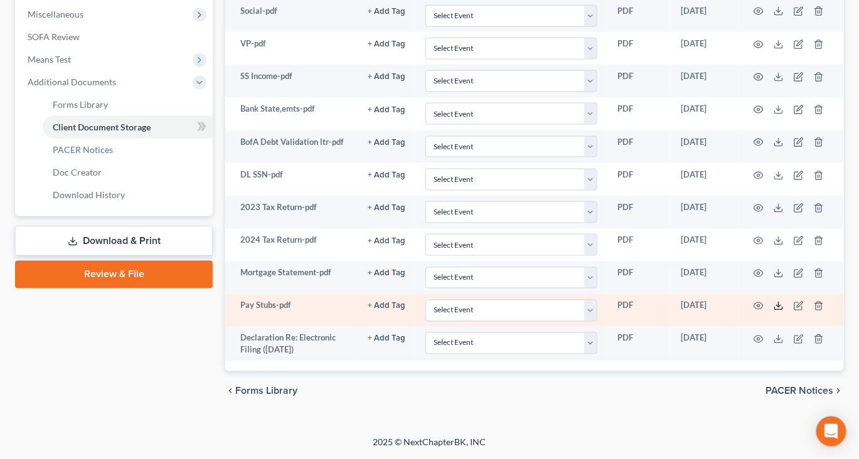
click at [781, 306] on polyline at bounding box center [779, 307] width 4 height 2
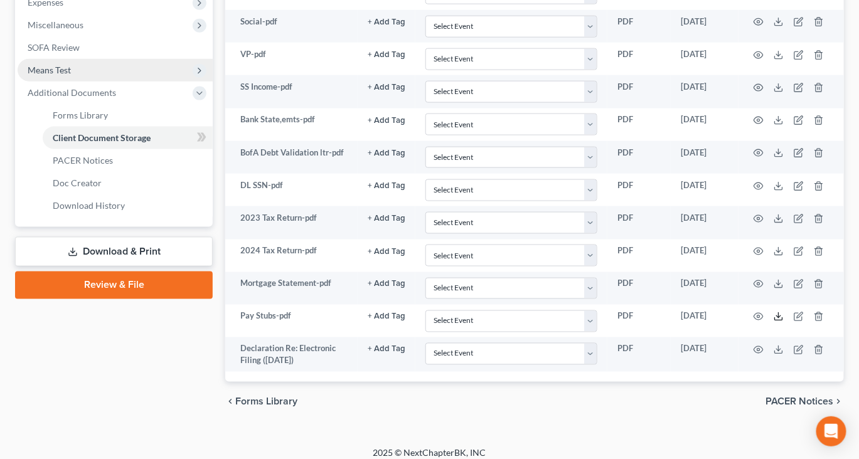
scroll to position [447, 0]
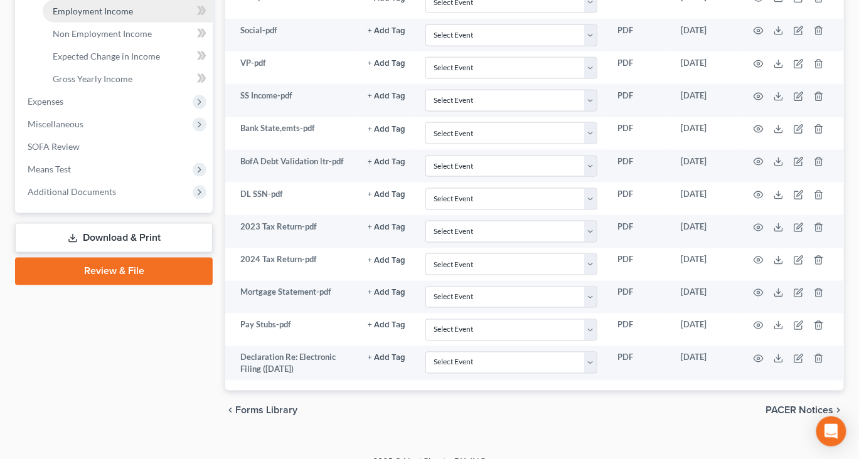
click at [111, 23] on link "Employment Income" at bounding box center [128, 11] width 170 height 23
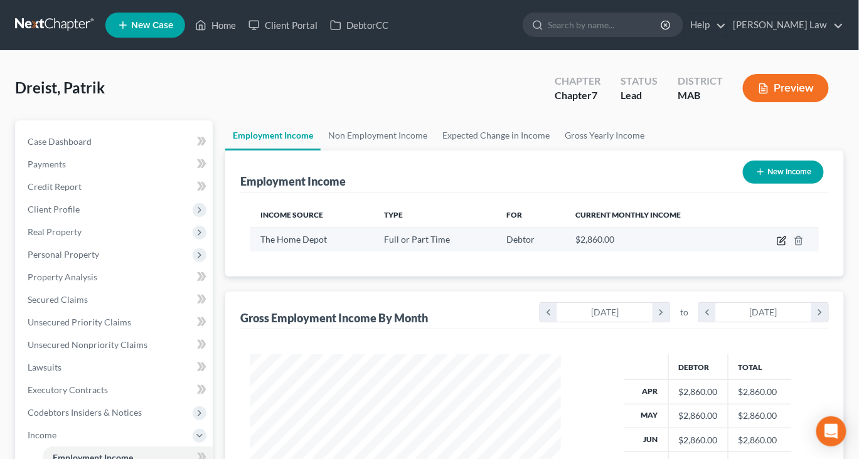
click at [780, 242] on icon "button" at bounding box center [783, 240] width 6 height 6
select select "0"
select select "22"
select select "0"
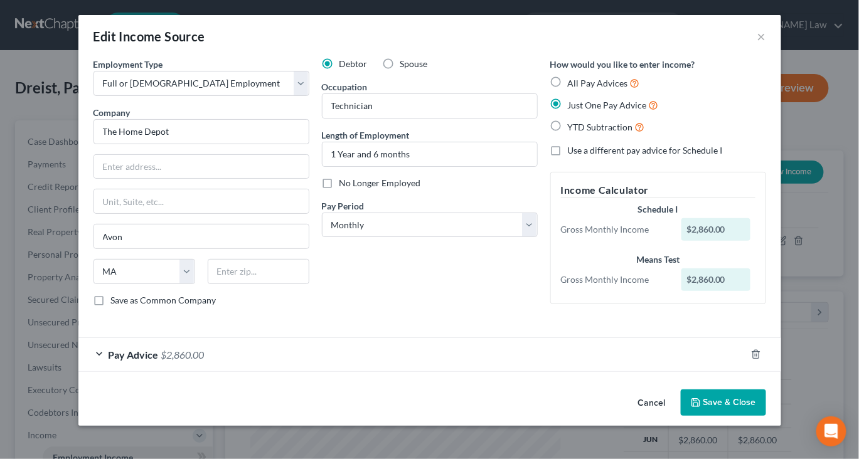
click at [184, 351] on div "Pay Advice $2,860.00" at bounding box center [411, 354] width 667 height 33
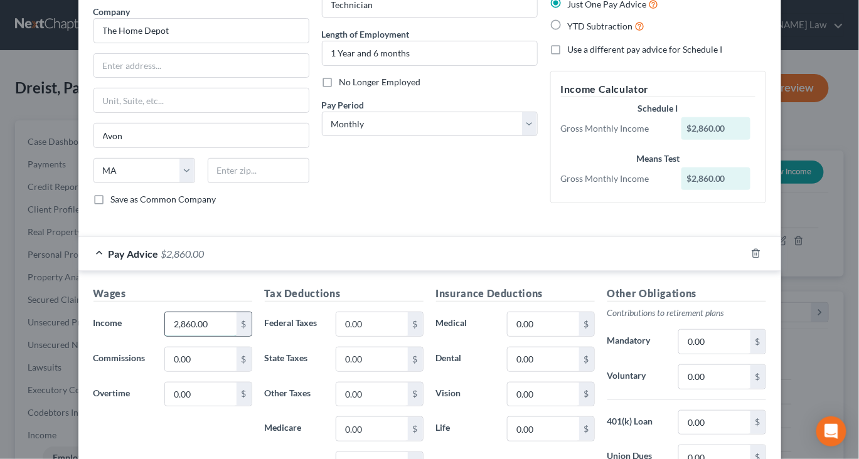
click at [183, 336] on input "2,860.00" at bounding box center [200, 324] width 71 height 24
type input "3,025"
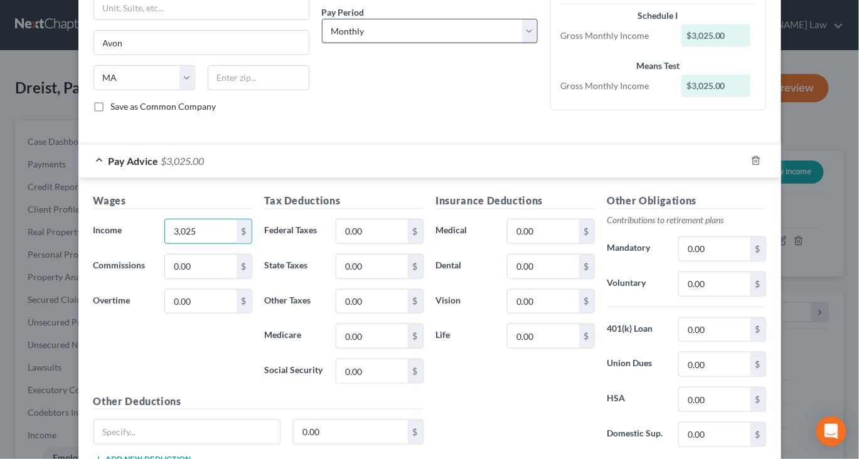
scroll to position [194, 0]
click at [359, 243] on input "0.00" at bounding box center [371, 231] width 71 height 24
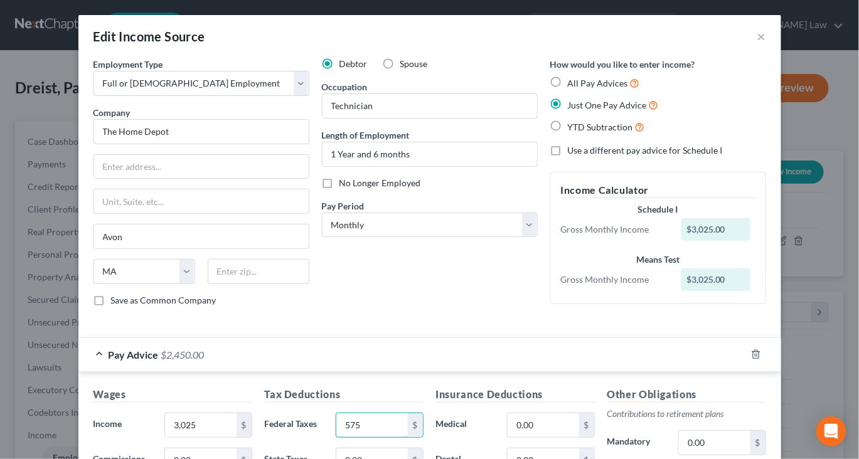
type input "575"
click at [170, 179] on input "text" at bounding box center [201, 167] width 215 height 24
type input "[PERSON_NAME] Drive"
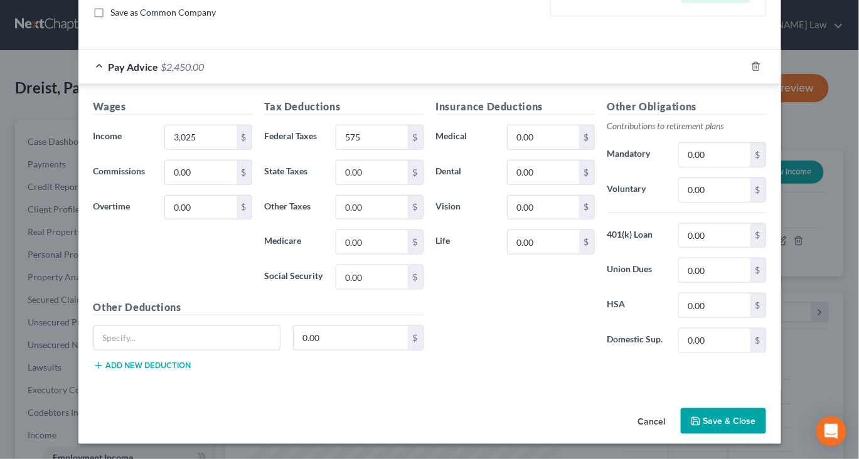
scroll to position [316, 0]
click at [560, 149] on input "0.00" at bounding box center [543, 137] width 71 height 24
type input "6.00"
click at [753, 410] on button "Save & Close" at bounding box center [723, 421] width 85 height 26
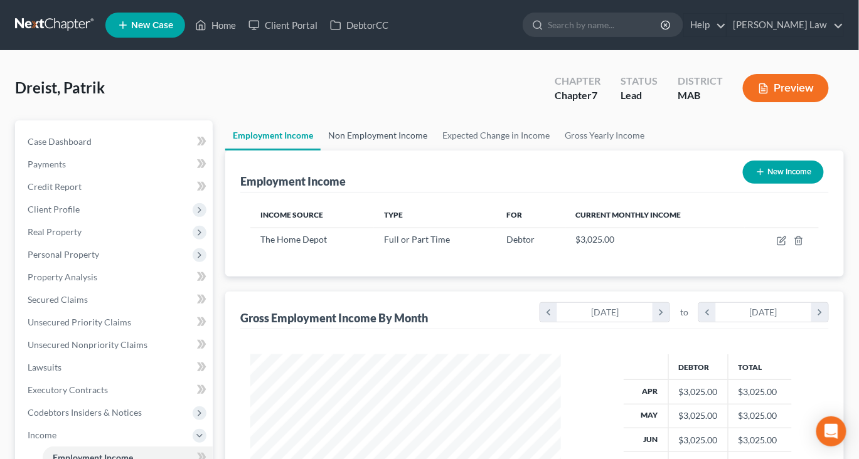
click at [381, 151] on link "Non Employment Income" at bounding box center [378, 135] width 114 height 30
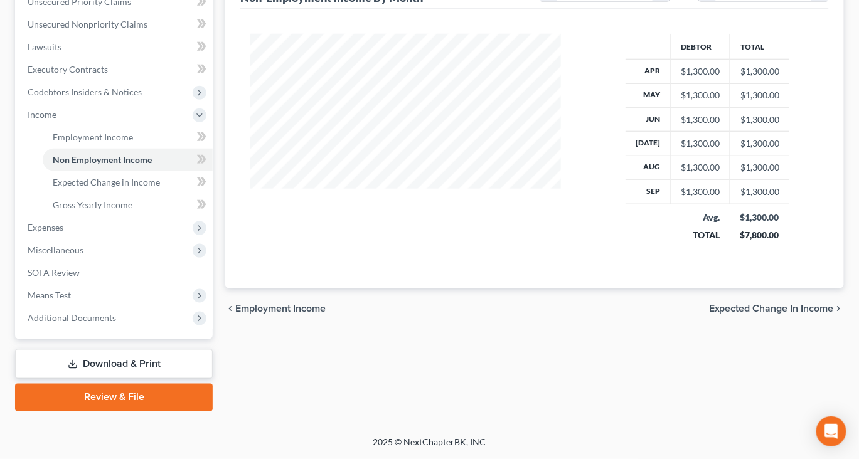
scroll to position [497, 0]
click at [92, 312] on span "Additional Documents" at bounding box center [72, 317] width 88 height 11
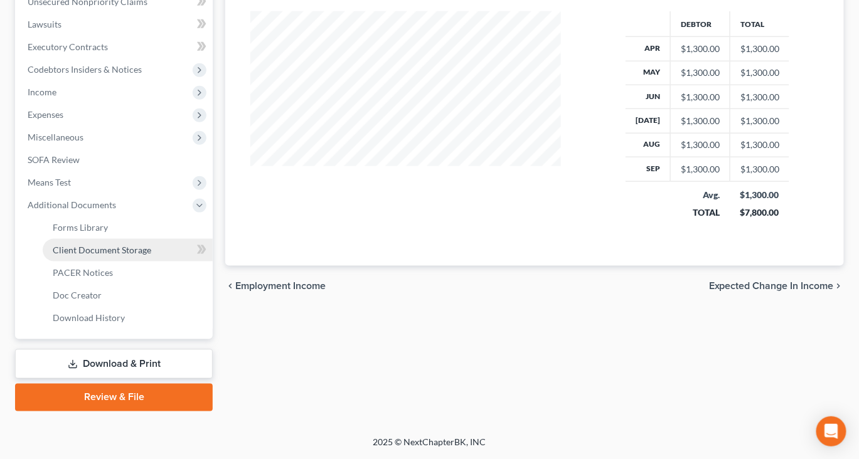
click at [137, 245] on span "Client Document Storage" at bounding box center [102, 250] width 98 height 11
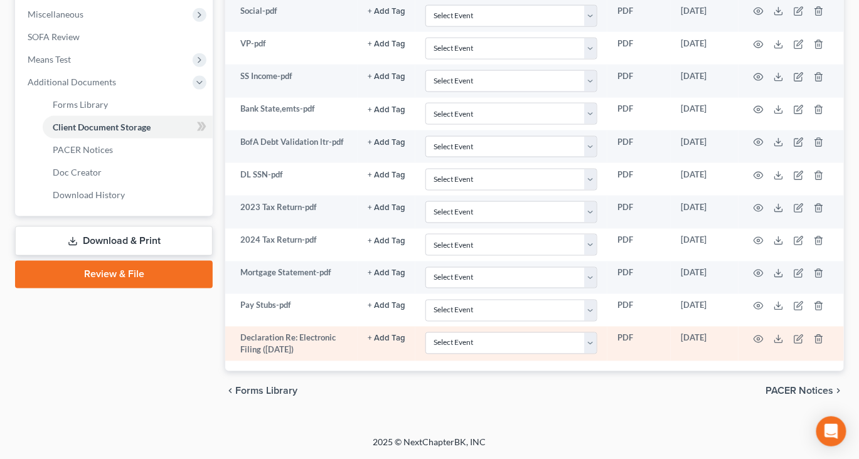
scroll to position [511, 0]
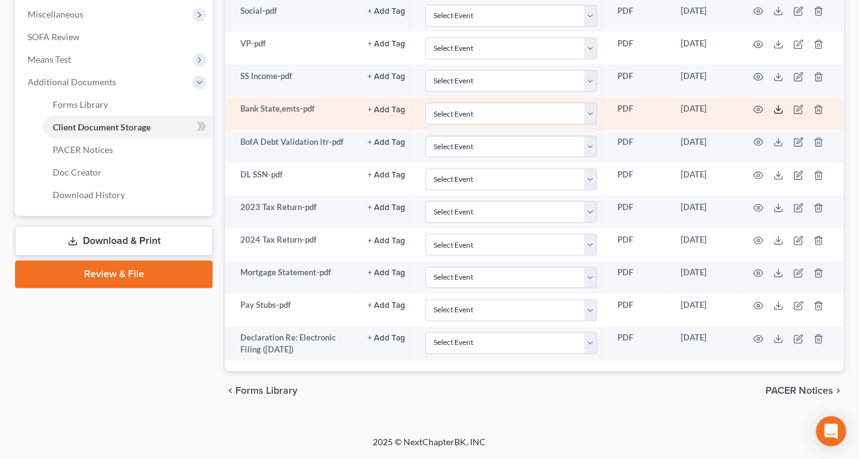
click at [779, 111] on line at bounding box center [779, 108] width 0 height 5
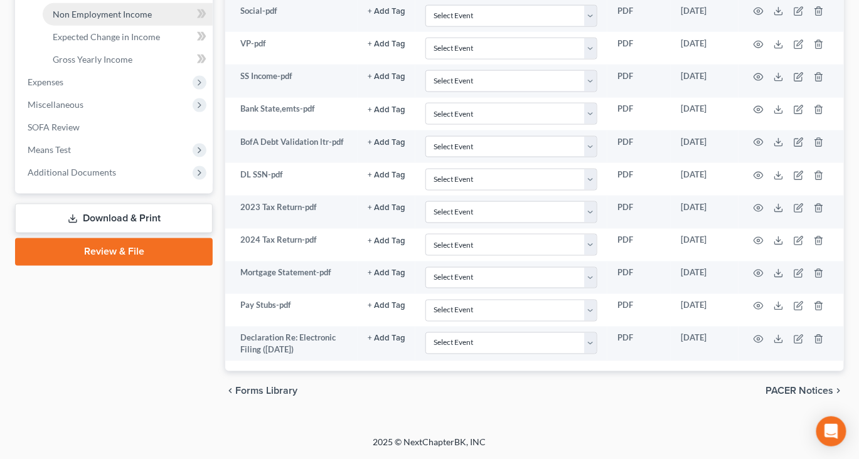
click at [117, 19] on span "Non Employment Income" at bounding box center [102, 14] width 99 height 11
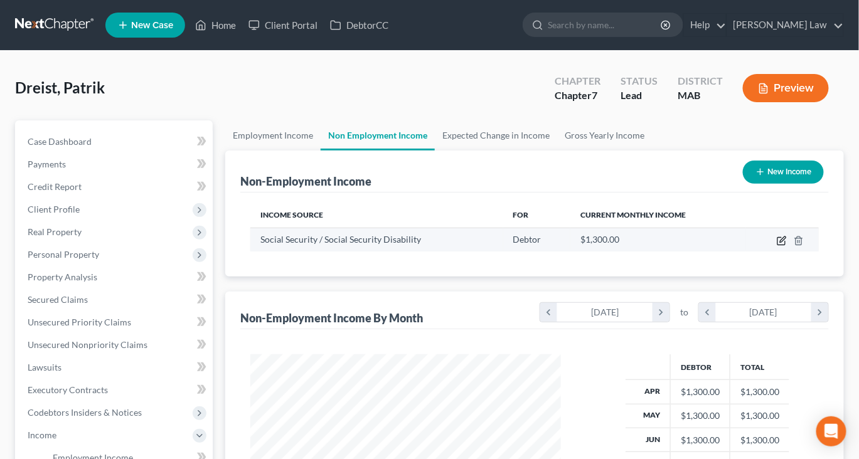
click at [777, 246] on icon "button" at bounding box center [782, 241] width 10 height 10
select select "4"
select select "0"
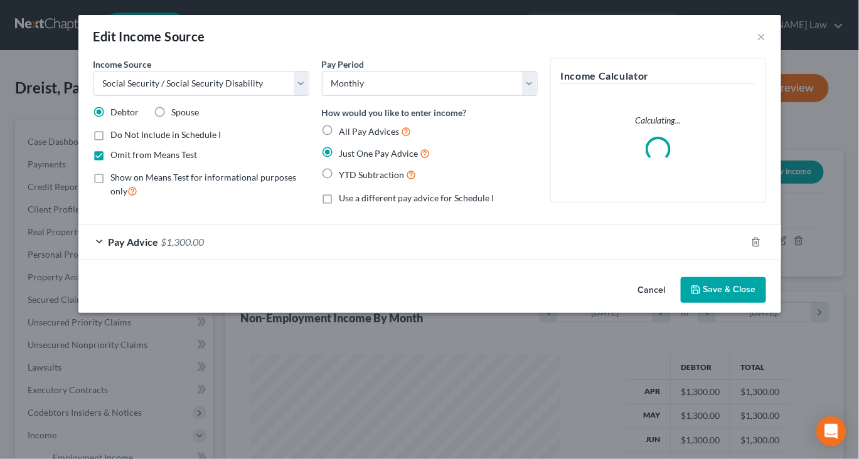
click at [226, 258] on div "Pay Advice $1,300.00" at bounding box center [411, 241] width 667 height 33
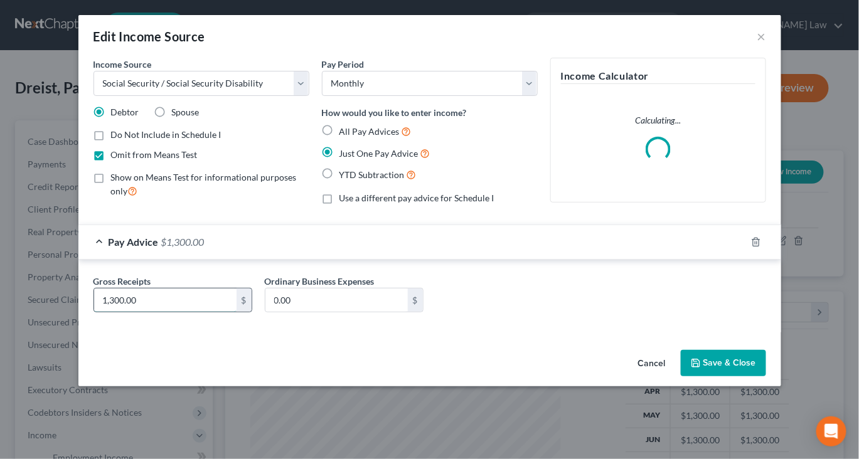
click at [112, 312] on input "1,300.00" at bounding box center [165, 301] width 142 height 24
type input "1,335"
click at [766, 376] on button "Save & Close" at bounding box center [723, 363] width 85 height 26
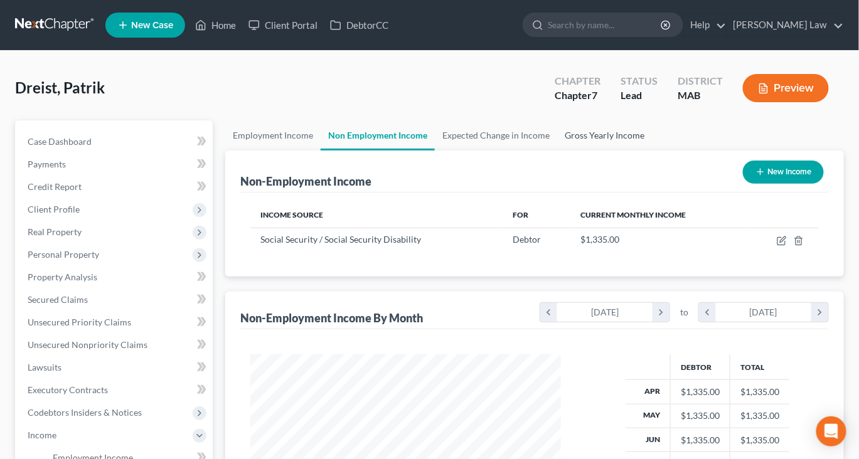
click at [652, 151] on link "Gross Yearly Income" at bounding box center [604, 135] width 95 height 30
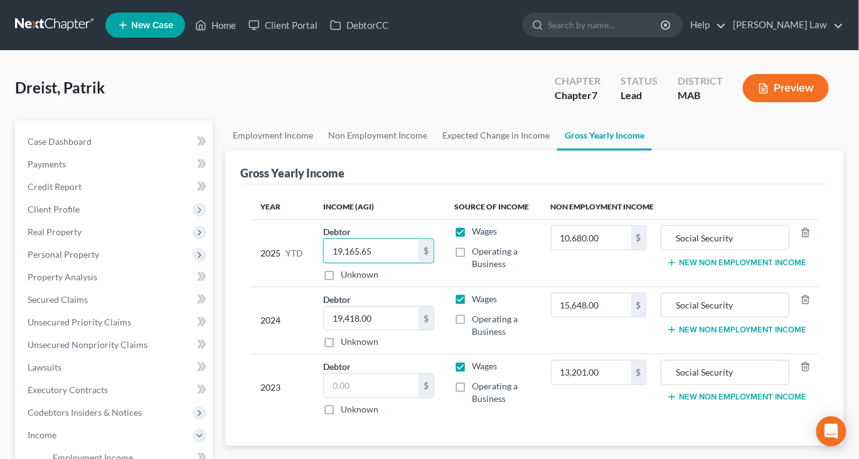
scroll to position [0, 8]
drag, startPoint x: 361, startPoint y: 325, endPoint x: 518, endPoint y: 337, distance: 157.3
click at [518, 287] on tr "2025 YTD Debtor 19,165.65 $ Unknown Balance Undetermined 19,165.65 $ Unknown Wa…" at bounding box center [534, 253] width 568 height 67
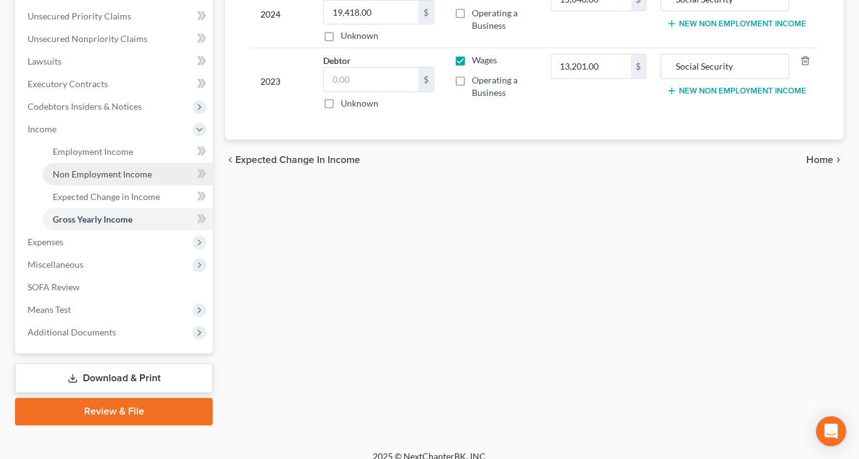
scroll to position [363, 0]
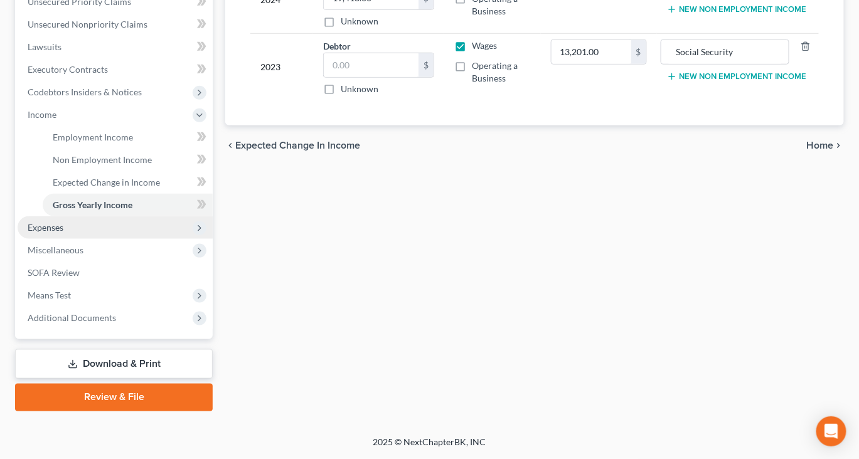
type input "24,375"
click at [56, 233] on span "Expenses" at bounding box center [46, 227] width 36 height 11
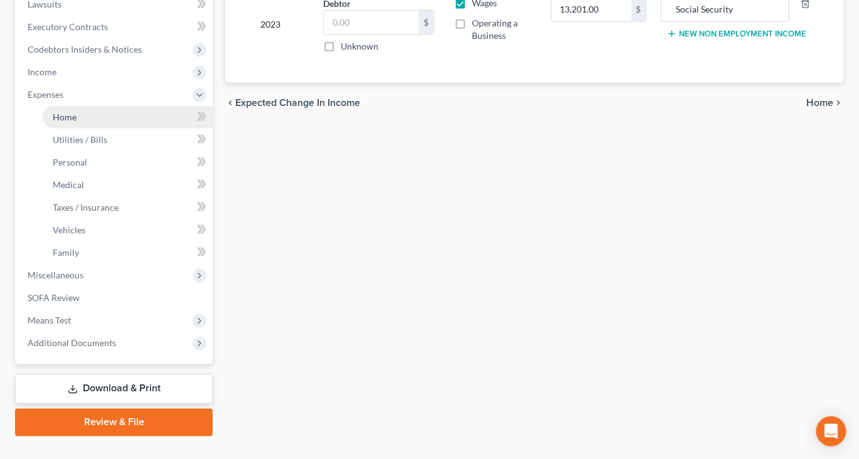
click at [77, 122] on span "Home" at bounding box center [65, 117] width 24 height 11
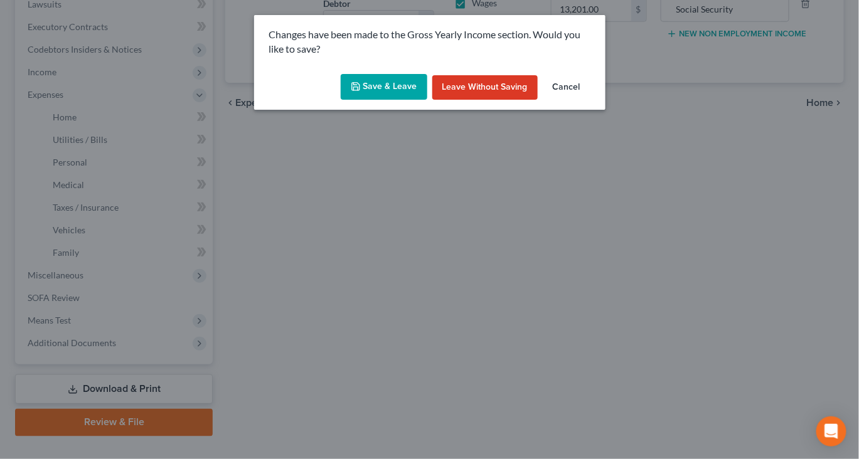
click at [381, 100] on button "Save & Leave" at bounding box center [384, 87] width 87 height 26
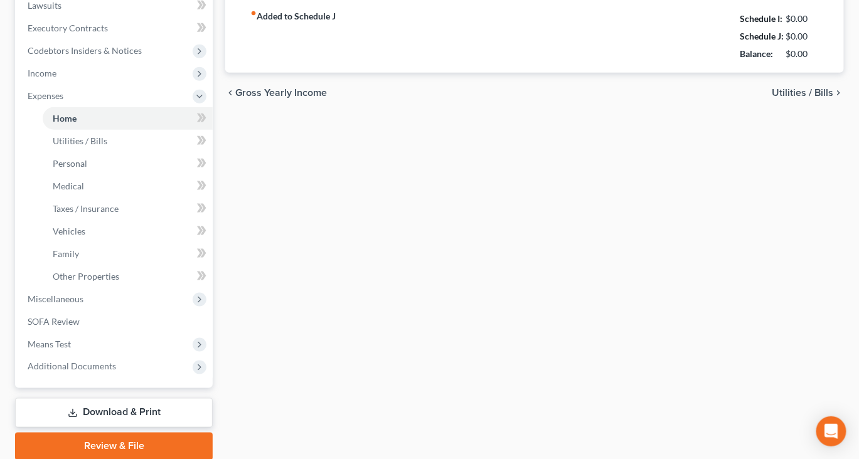
type input "1,894.00"
type input "0.00"
radio input "true"
type input "0.00"
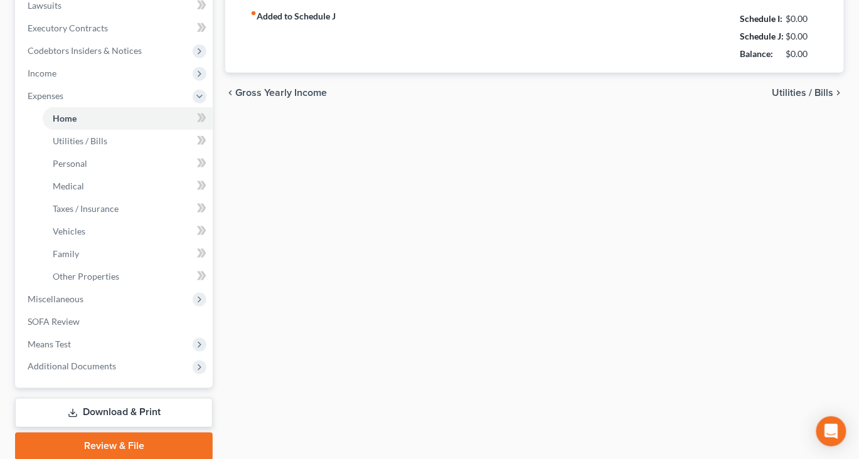
type input "0.00"
type input "200.00"
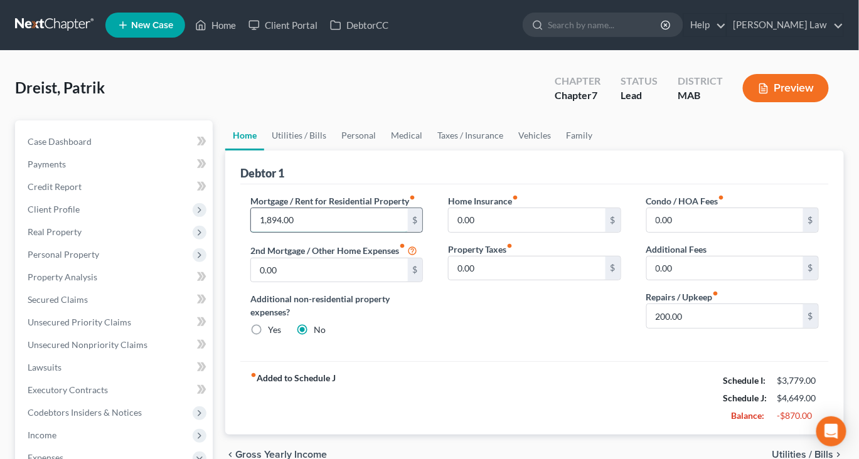
click at [319, 232] on input "1,894.00" at bounding box center [329, 220] width 156 height 24
type input "1,997"
click at [707, 328] on input "200.00" at bounding box center [725, 316] width 156 height 24
type input "50"
click at [322, 151] on link "Utilities / Bills" at bounding box center [299, 135] width 70 height 30
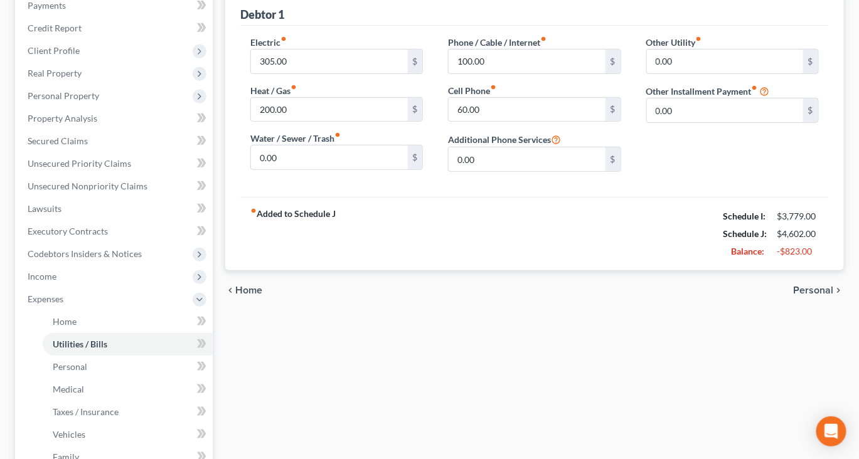
scroll to position [149, 0]
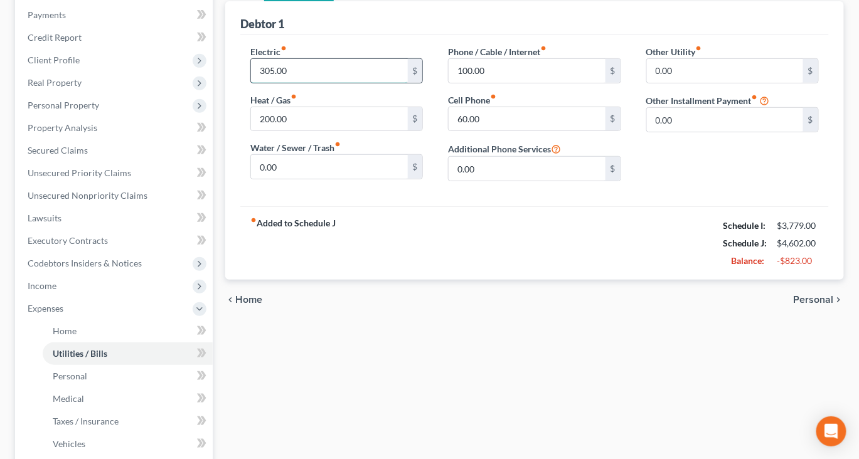
click at [321, 83] on input "305.00" at bounding box center [329, 71] width 156 height 24
type input "150"
click at [311, 179] on input "0.00" at bounding box center [329, 167] width 156 height 24
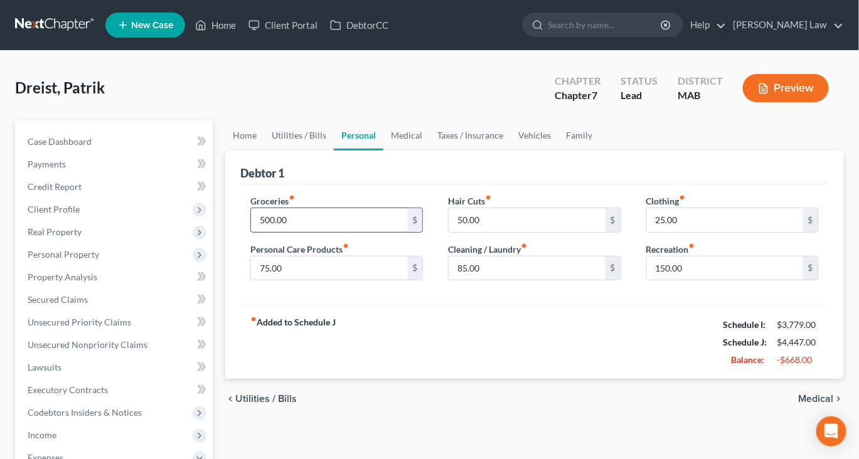
click at [327, 232] on input "500.00" at bounding box center [329, 220] width 156 height 24
type input "400"
click at [713, 280] on input "150.00" at bounding box center [725, 269] width 156 height 24
type input "100"
click at [430, 151] on link "Medical" at bounding box center [406, 135] width 46 height 30
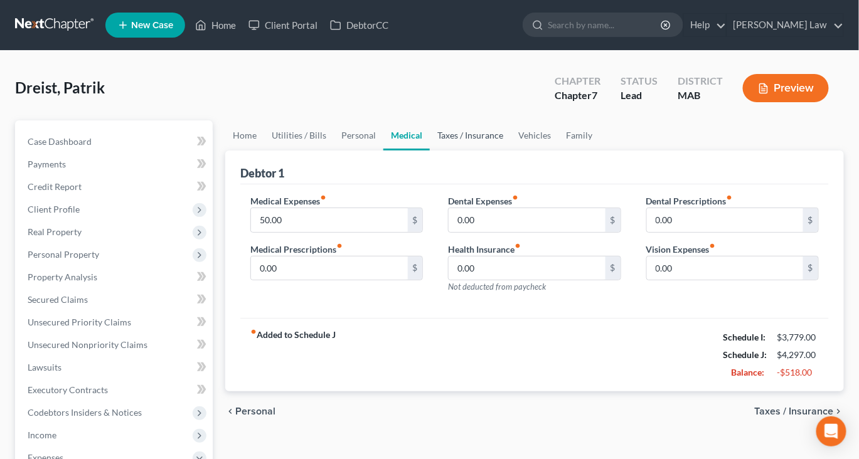
click at [511, 151] on link "Taxes / Insurance" at bounding box center [470, 135] width 81 height 30
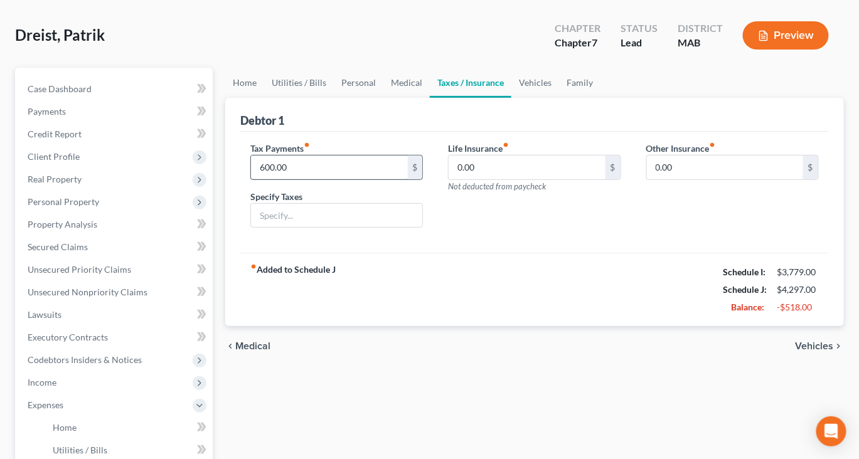
scroll to position [53, 0]
click at [324, 179] on input "600.00" at bounding box center [329, 168] width 156 height 24
click at [559, 98] on link "Vehicles" at bounding box center [535, 83] width 48 height 30
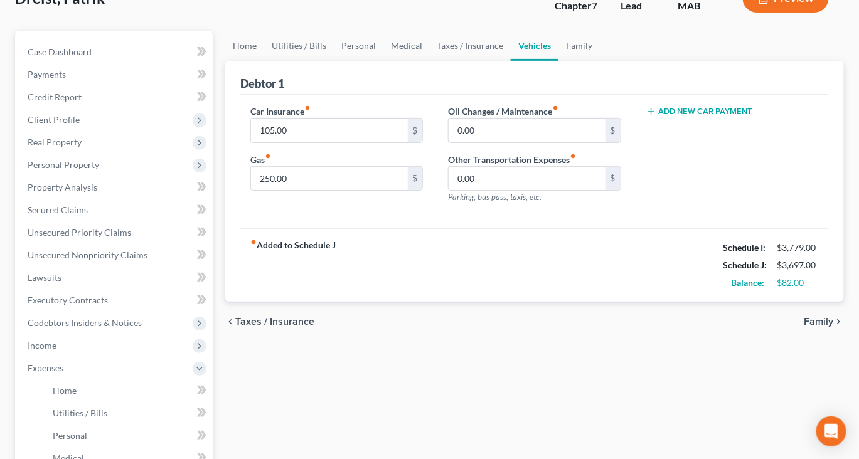
scroll to position [88, 0]
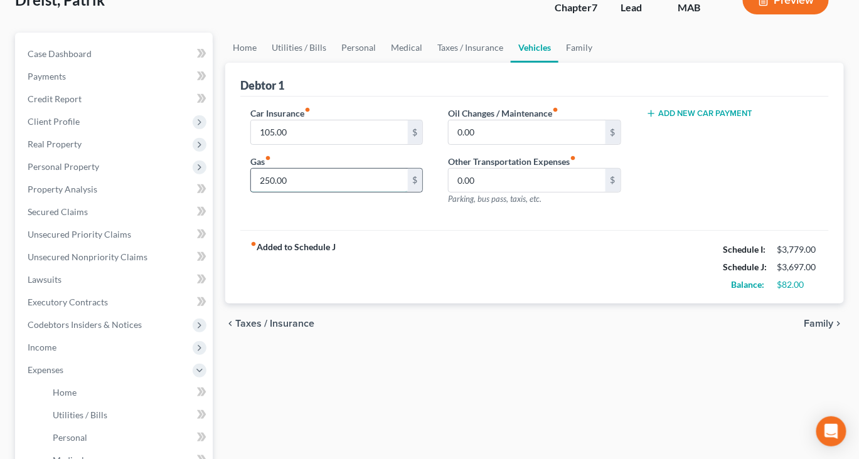
click at [329, 193] on input "250.00" at bounding box center [329, 181] width 156 height 24
type input "300"
click at [319, 63] on link "Utilities / Bills" at bounding box center [299, 48] width 70 height 30
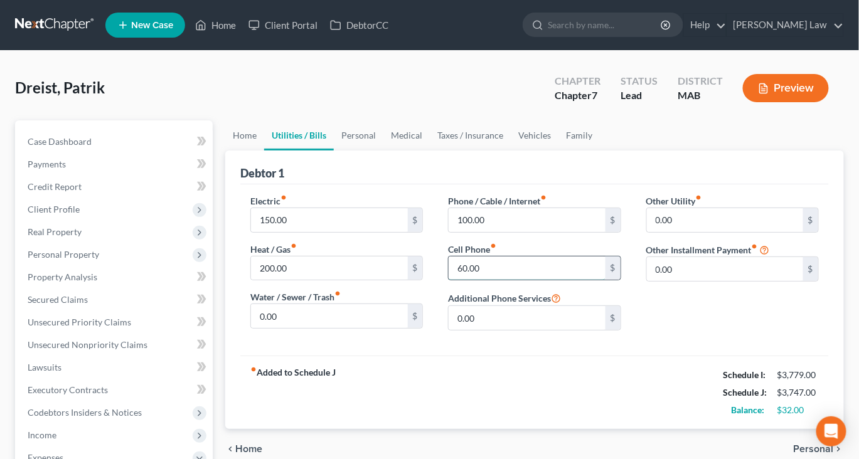
click at [487, 280] on input "60.00" at bounding box center [527, 269] width 156 height 24
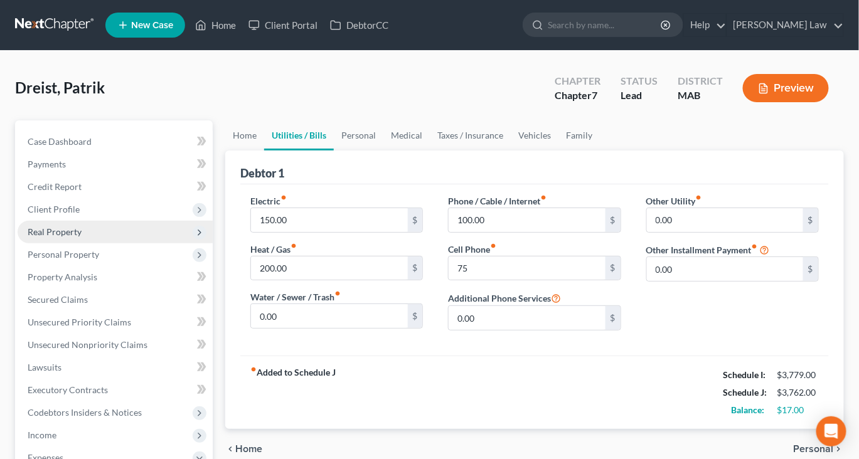
click at [73, 237] on span "Real Property" at bounding box center [55, 231] width 54 height 11
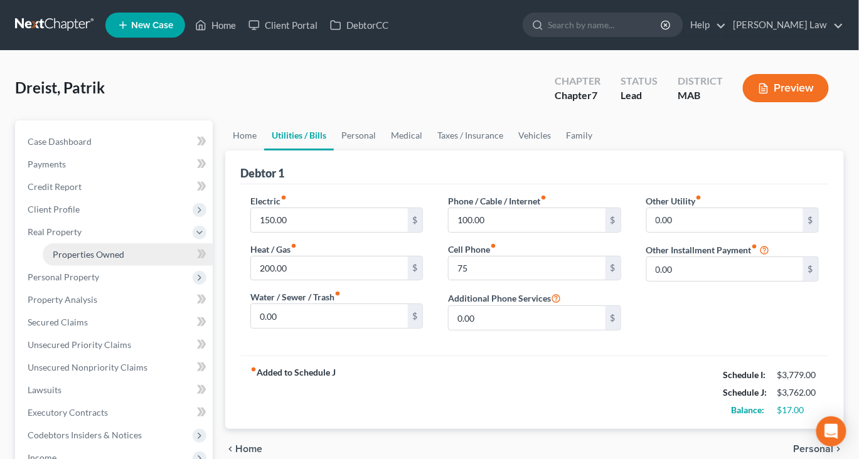
click at [93, 260] on span "Properties Owned" at bounding box center [89, 254] width 72 height 11
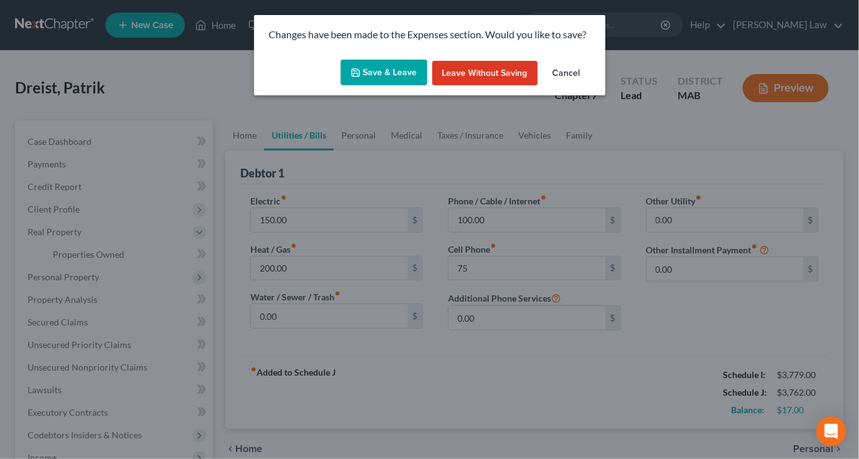
click at [369, 86] on button "Save & Leave" at bounding box center [384, 73] width 87 height 26
type input "75.00"
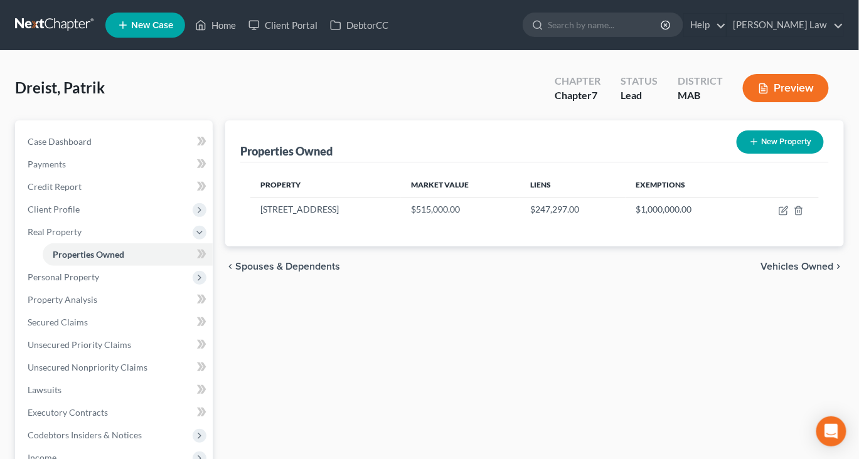
click at [757, 102] on button "Preview" at bounding box center [786, 88] width 86 height 28
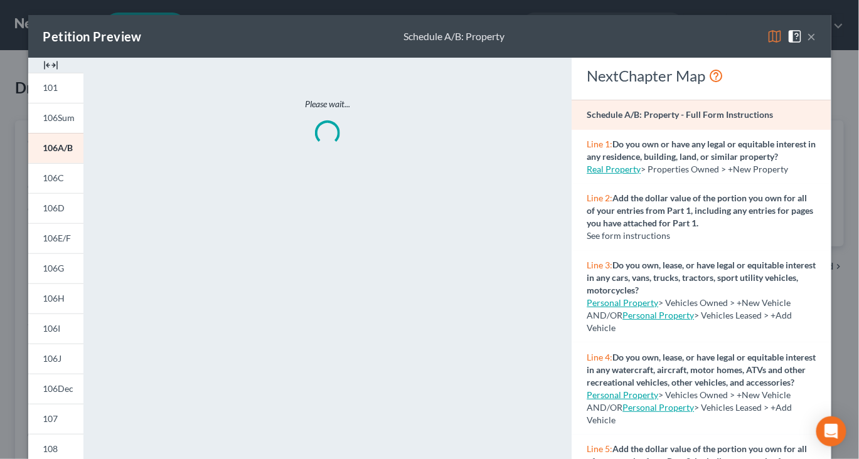
click at [48, 73] on img at bounding box center [50, 65] width 15 height 15
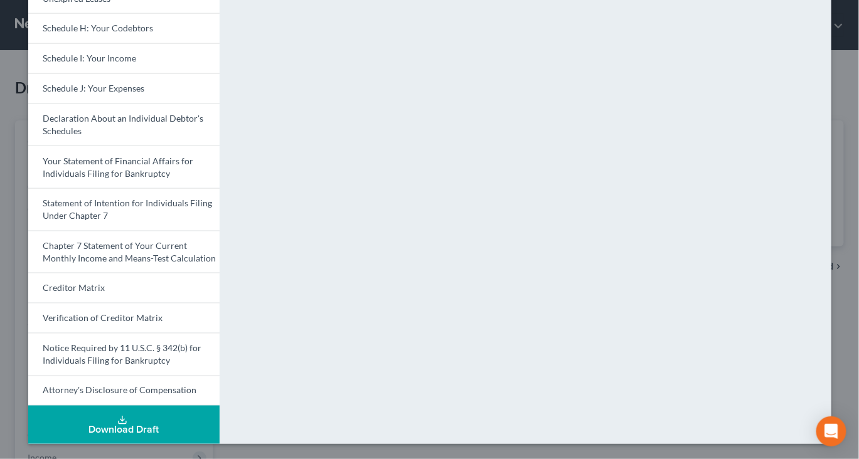
scroll to position [586, 0]
click at [104, 407] on button "Download Draft" at bounding box center [123, 425] width 191 height 38
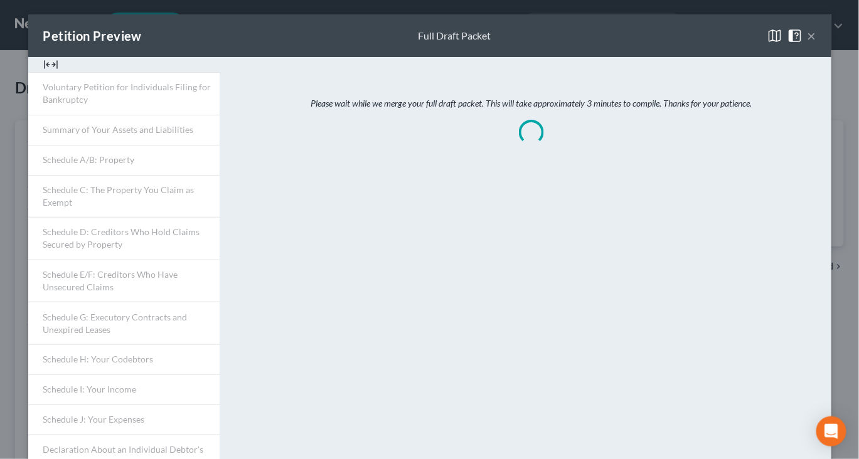
scroll to position [0, 0]
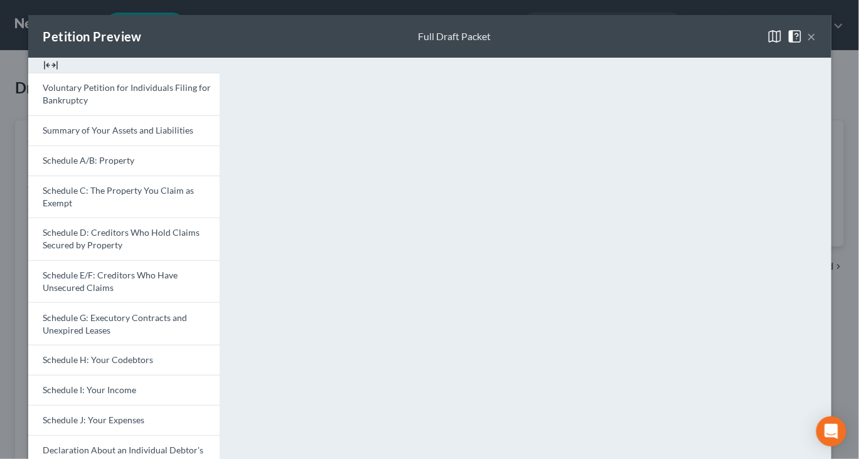
click at [814, 44] on button "×" at bounding box center [811, 36] width 9 height 15
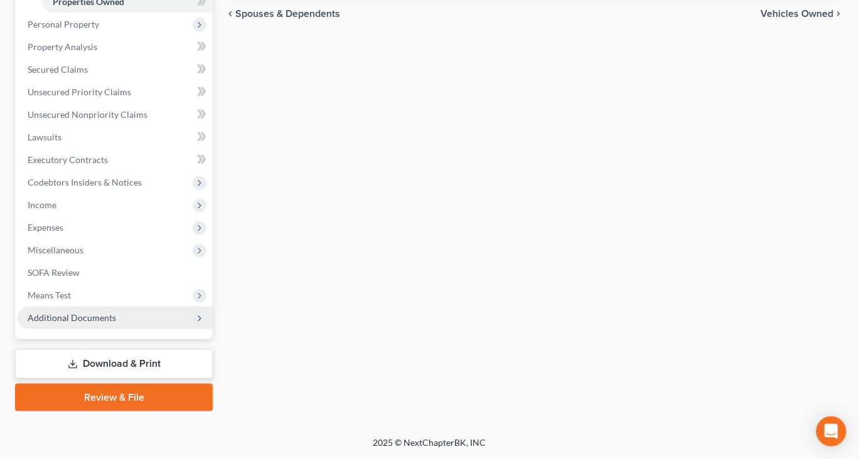
click at [103, 312] on span "Additional Documents" at bounding box center [72, 317] width 88 height 11
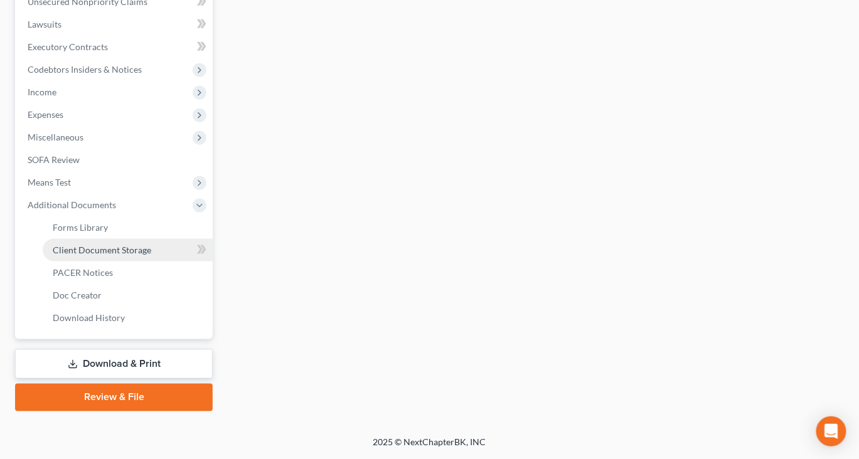
click at [124, 255] on span "Client Document Storage" at bounding box center [102, 250] width 98 height 11
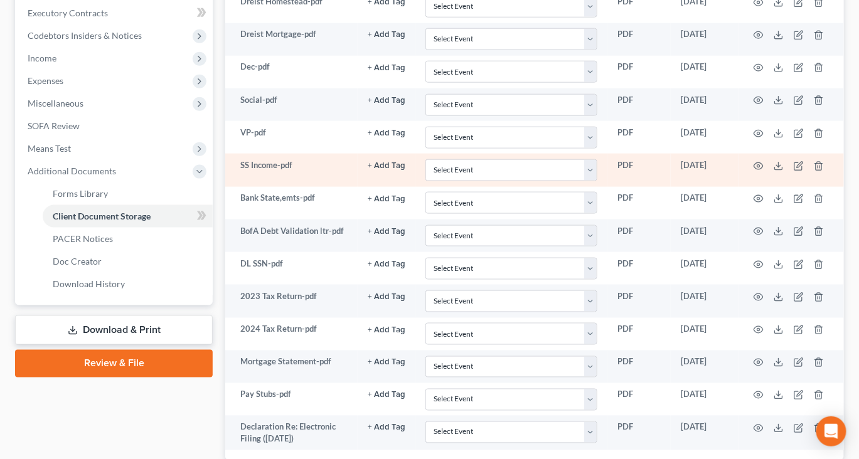
scroll to position [357, 0]
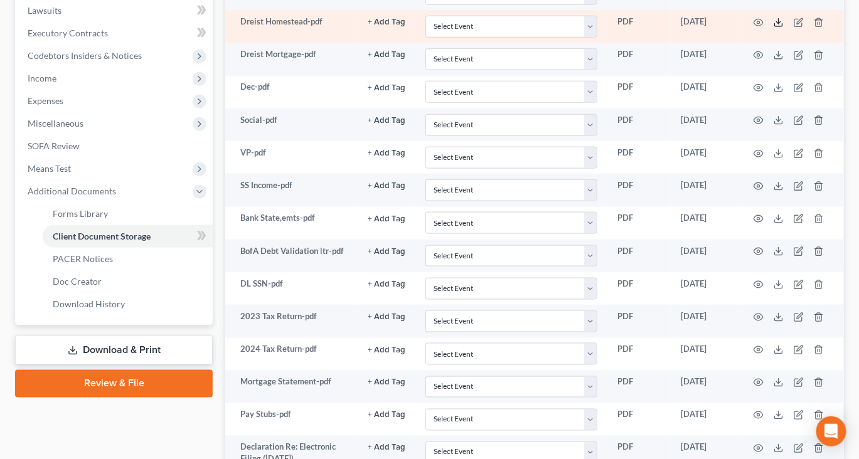
click at [779, 24] on line at bounding box center [779, 21] width 0 height 5
